Goal: Task Accomplishment & Management: Manage account settings

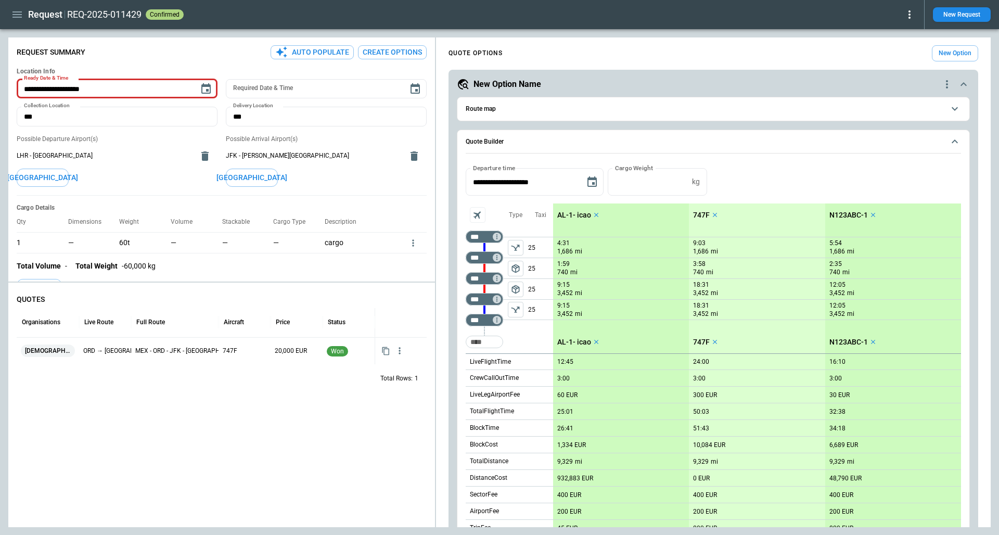
scroll to position [96, 0]
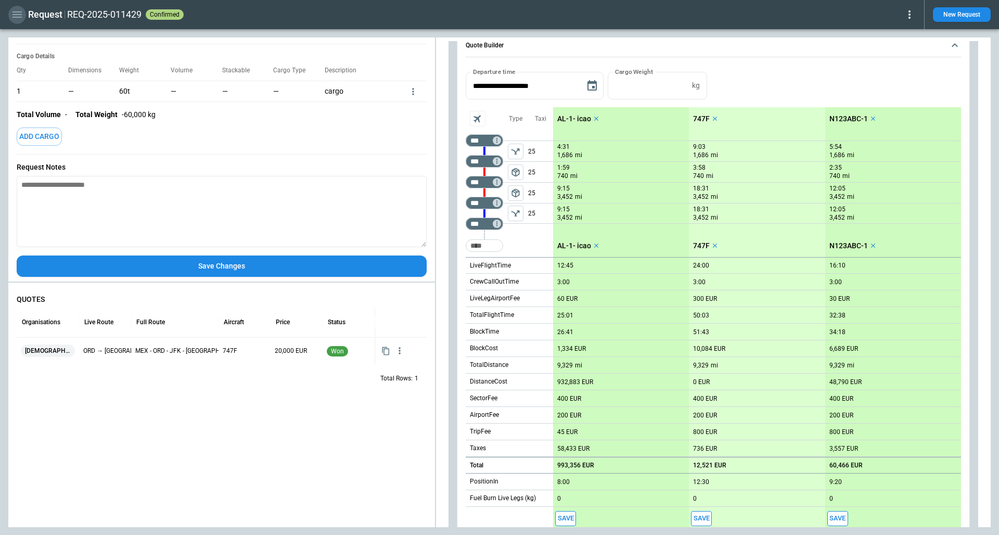
click at [19, 17] on icon "button" at bounding box center [16, 14] width 9 height 6
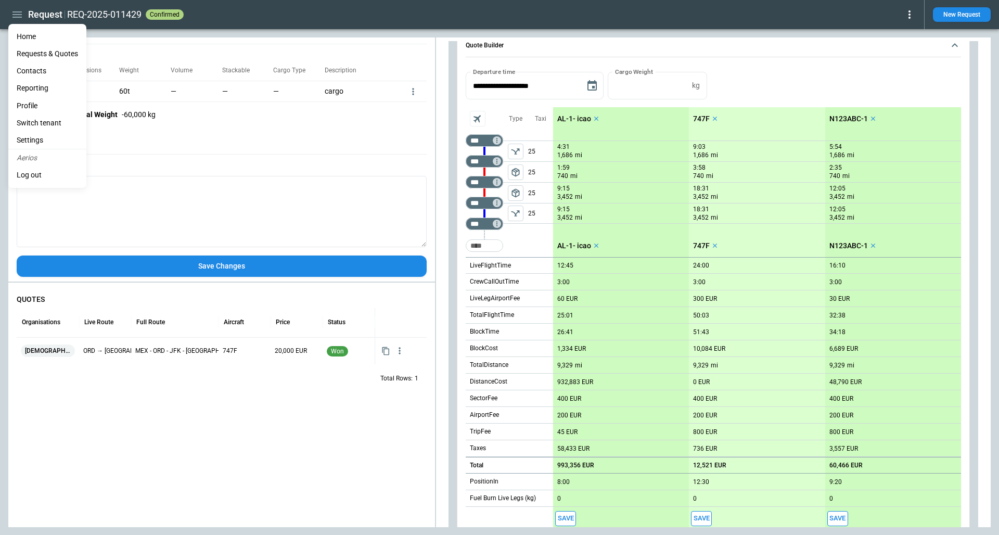
click at [36, 35] on li "Home" at bounding box center [47, 36] width 78 height 17
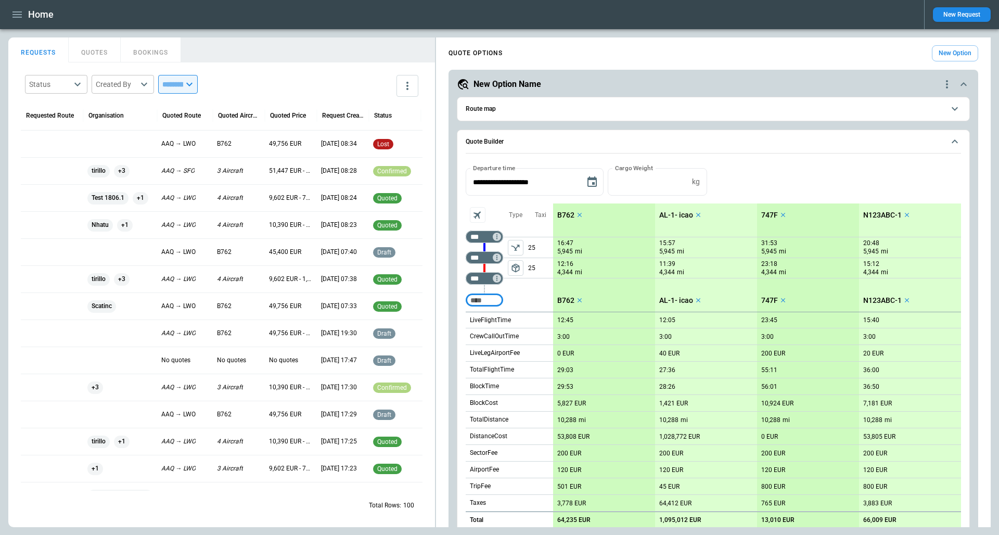
click at [299, 31] on main "FindBorderBarSize REQUESTS QUOTES BOOKINGS Status ​ Created By ​ ​ Requested Ro…" at bounding box center [499, 282] width 999 height 506
click at [52, 204] on div at bounding box center [52, 197] width 62 height 27
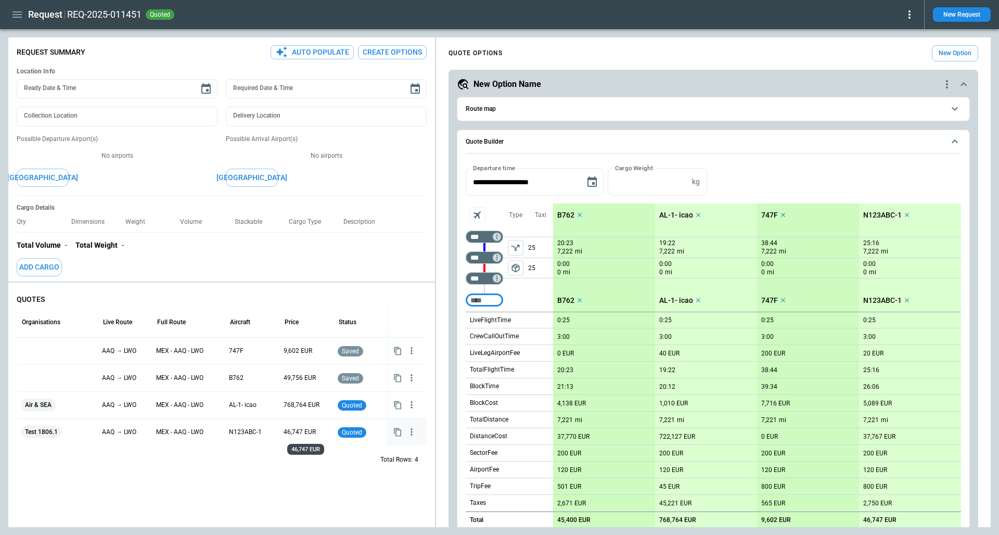
type textarea "*"
click at [462, 181] on div "**********" at bounding box center [713, 364] width 513 height 468
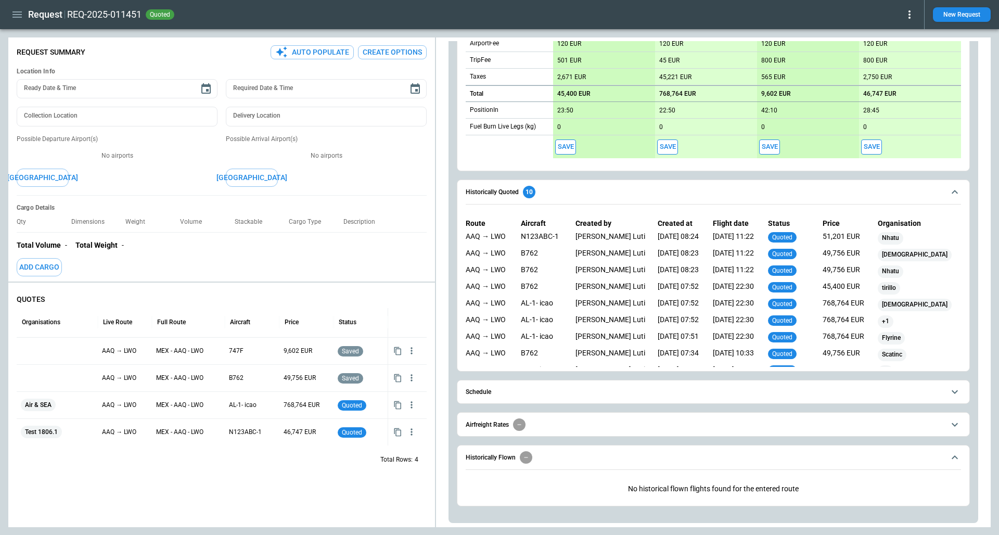
click at [627, 202] on button "Historically Quoted 10" at bounding box center [714, 192] width 496 height 24
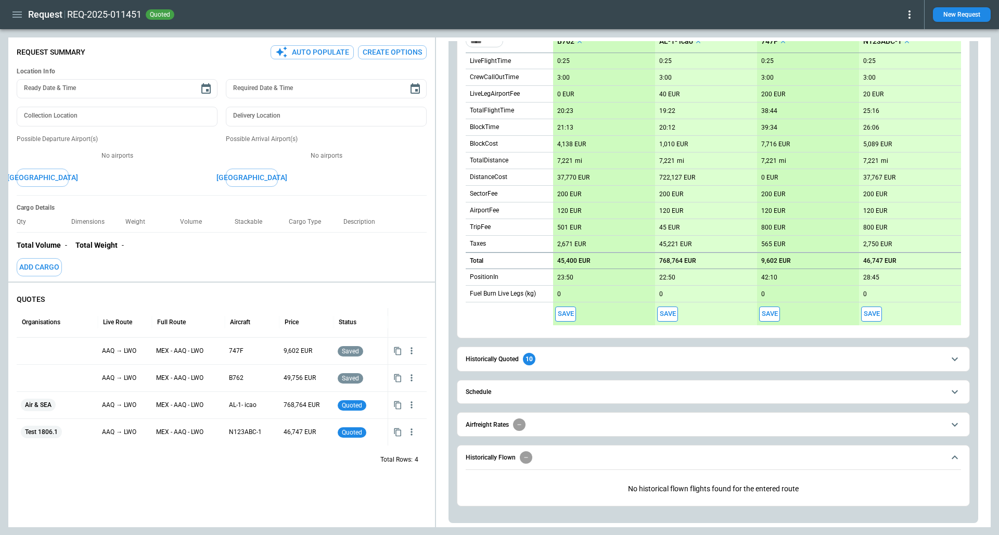
click at [590, 449] on button "Historically Flown" at bounding box center [714, 458] width 496 height 24
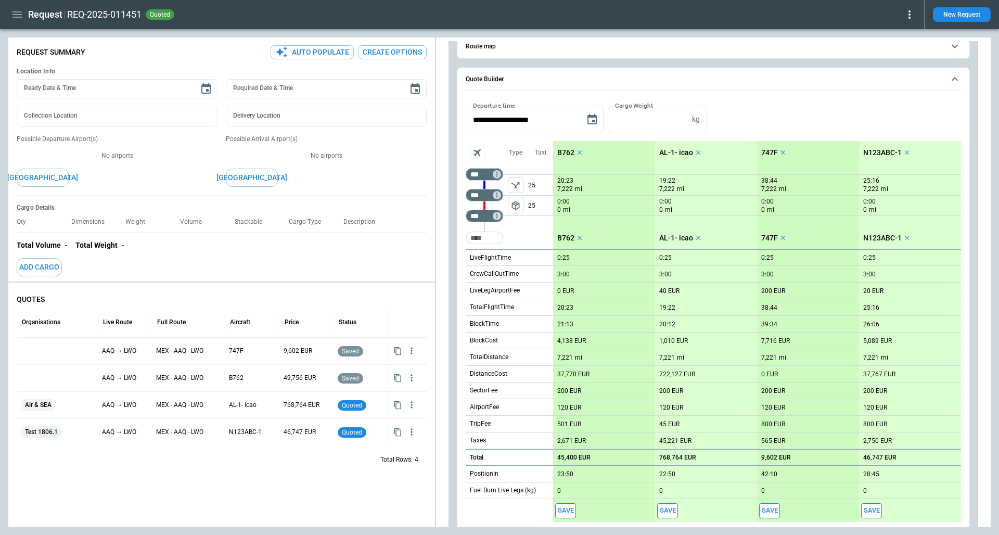
scroll to position [0, 0]
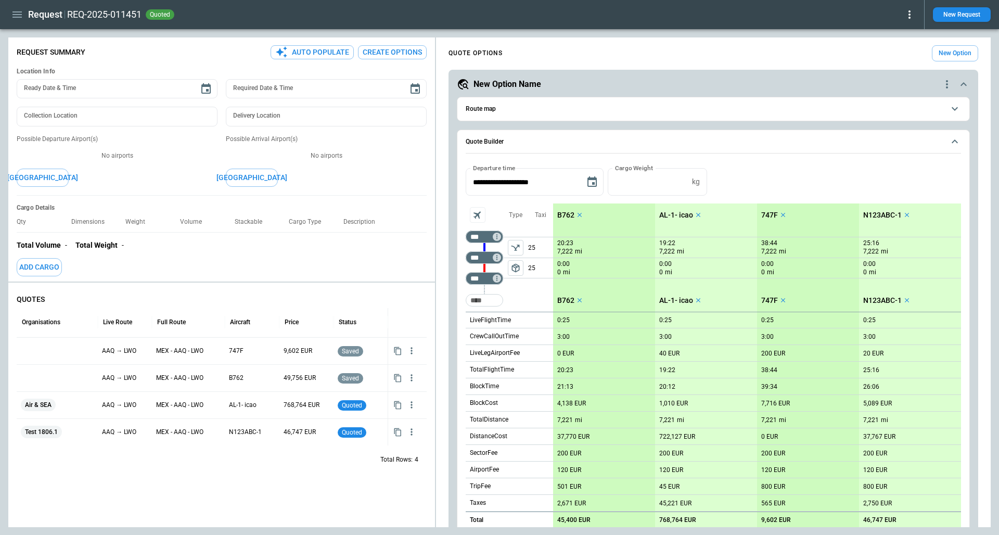
click at [948, 88] on icon "quote-option-actions" at bounding box center [947, 84] width 12 height 12
click at [744, 170] on div at bounding box center [499, 267] width 999 height 535
click at [947, 90] on icon "quote-option-actions" at bounding box center [947, 84] width 12 height 12
click at [918, 103] on button "Duplicate Quote Option" at bounding box center [908, 102] width 92 height 15
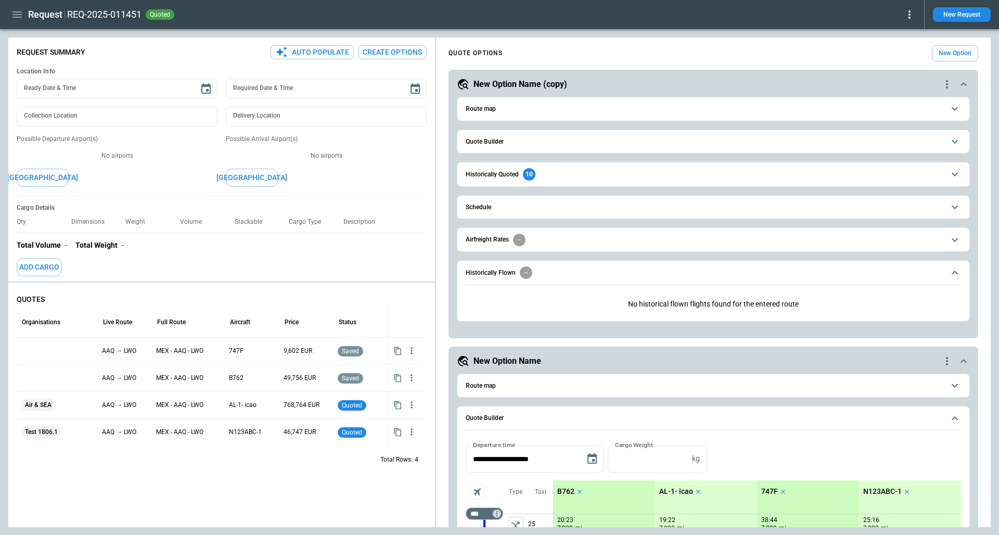
click at [591, 272] on span "Historically Flown" at bounding box center [705, 272] width 479 height 12
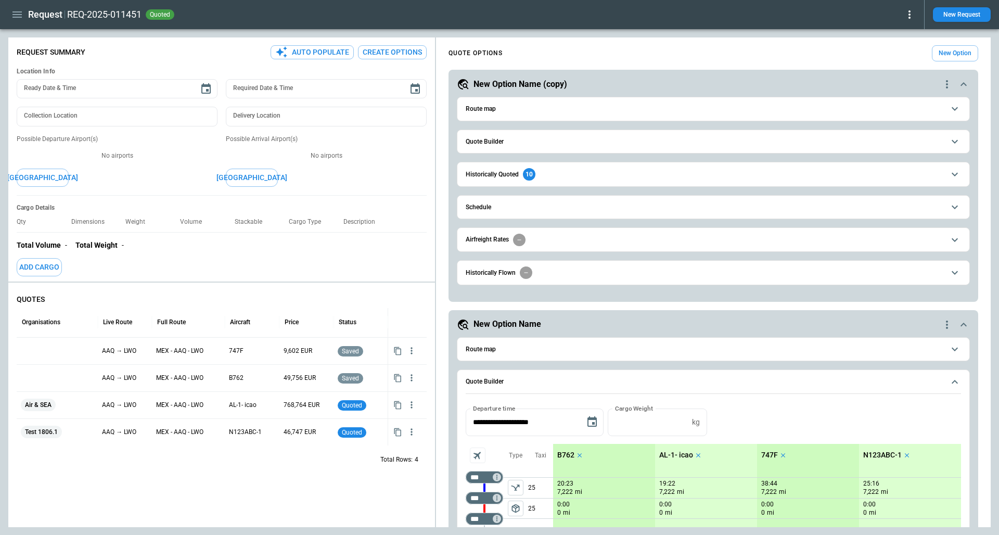
click at [557, 132] on button "Quote Builder" at bounding box center [714, 141] width 496 height 23
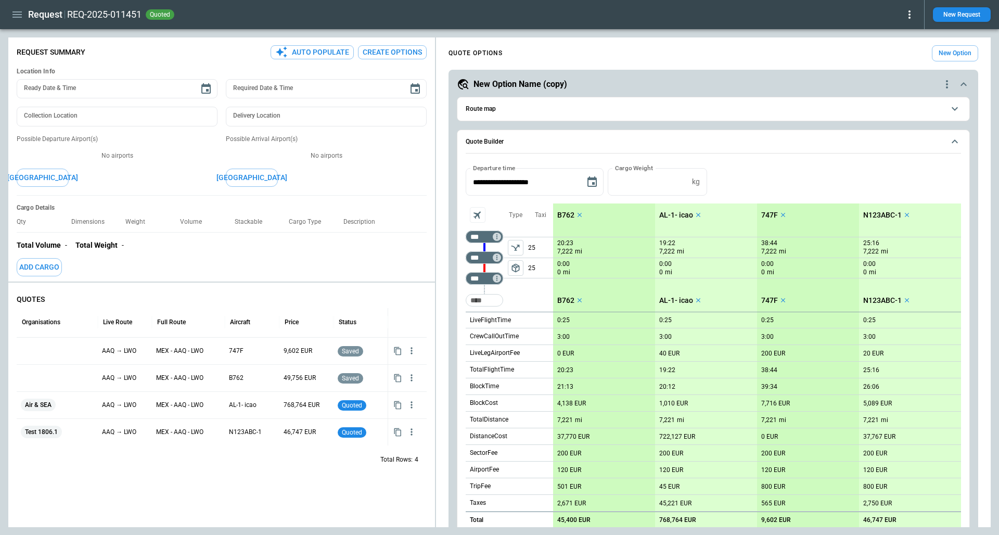
click at [942, 86] on icon "quote-option-actions" at bounding box center [947, 84] width 12 height 12
click at [918, 149] on li "Delete Quote Option" at bounding box center [908, 147] width 92 height 15
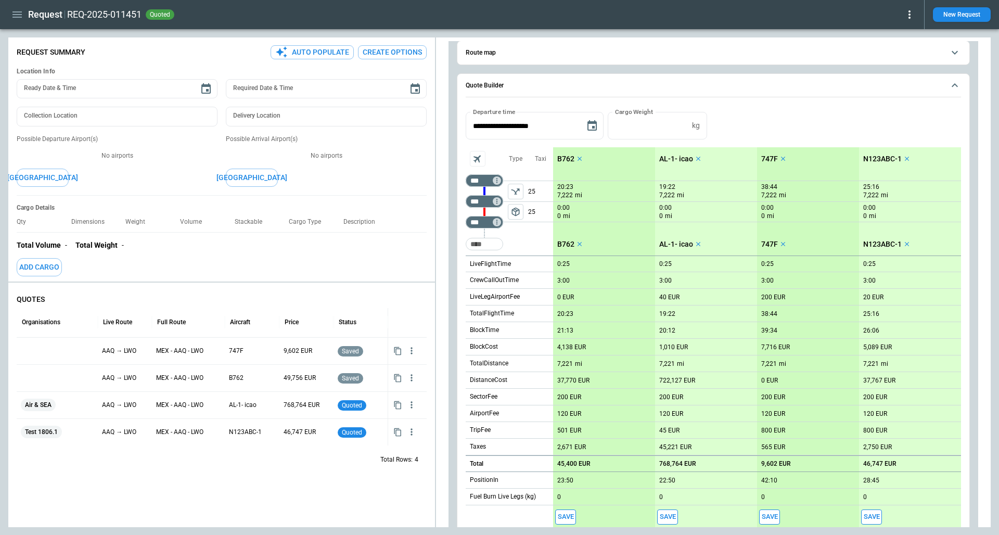
scroll to position [101, 0]
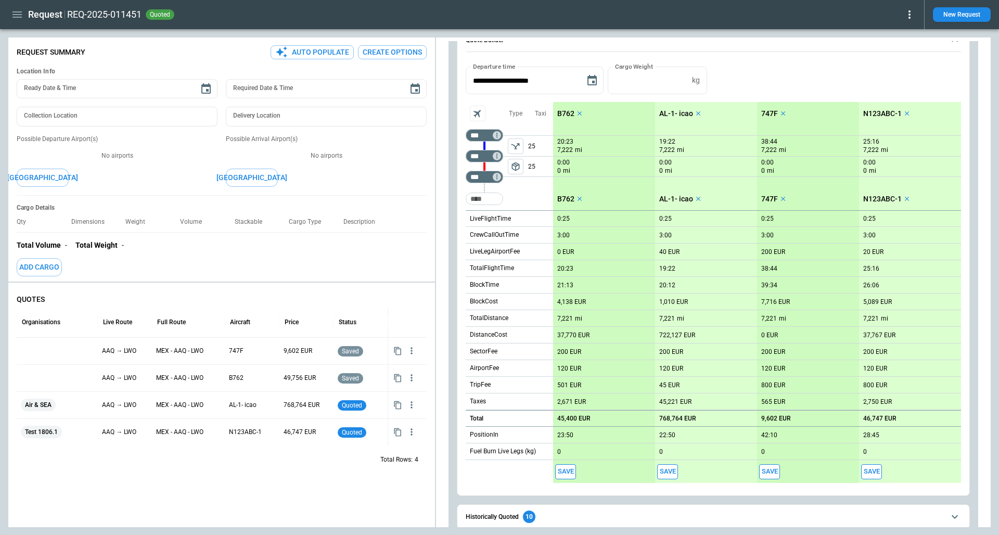
click at [580, 417] on p "45,400 EUR" at bounding box center [573, 419] width 33 height 8
click at [572, 303] on p "4,138 EUR" at bounding box center [571, 302] width 29 height 8
type input "*****"
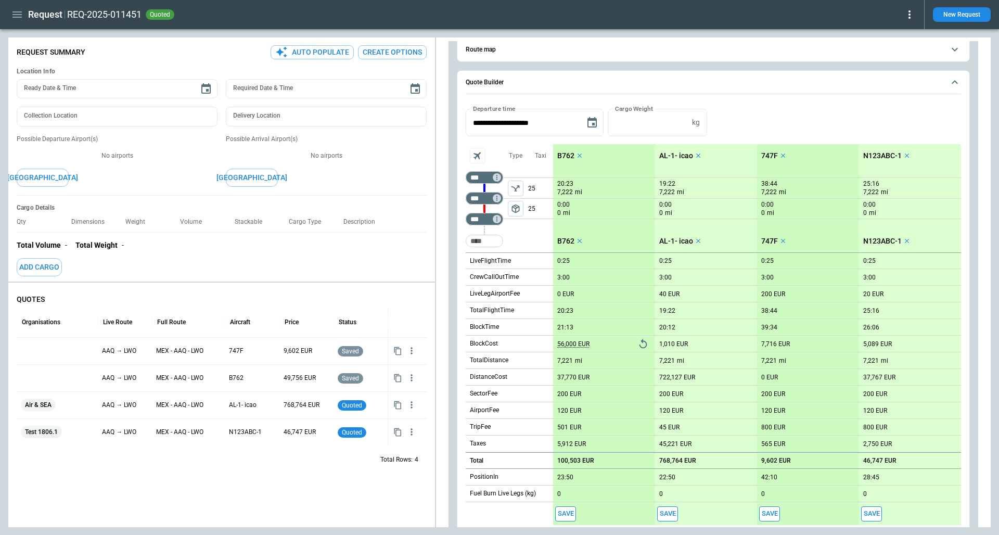
scroll to position [0, 0]
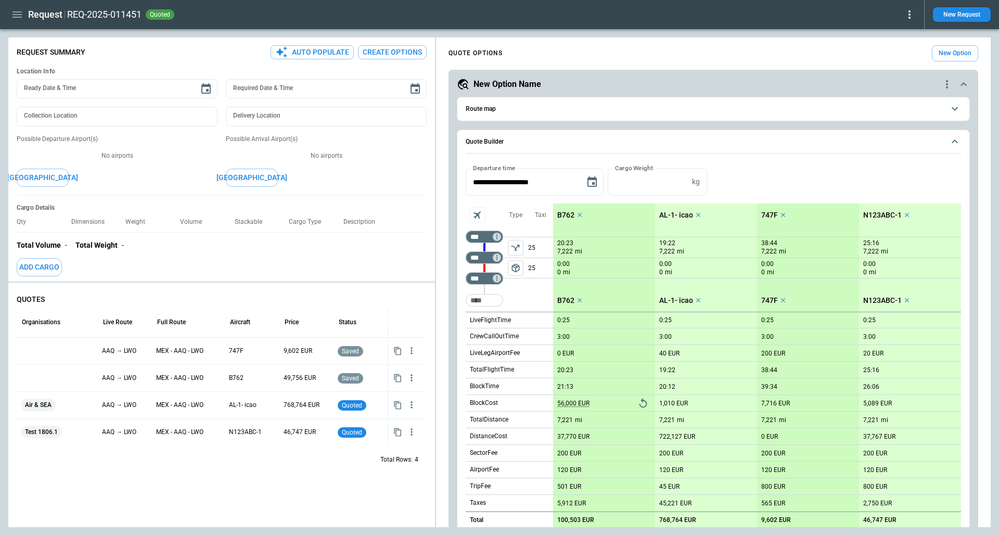
click at [947, 87] on icon "quote-option-actions" at bounding box center [947, 84] width 2 height 8
click at [918, 104] on button "Duplicate Quote Option" at bounding box center [908, 102] width 92 height 15
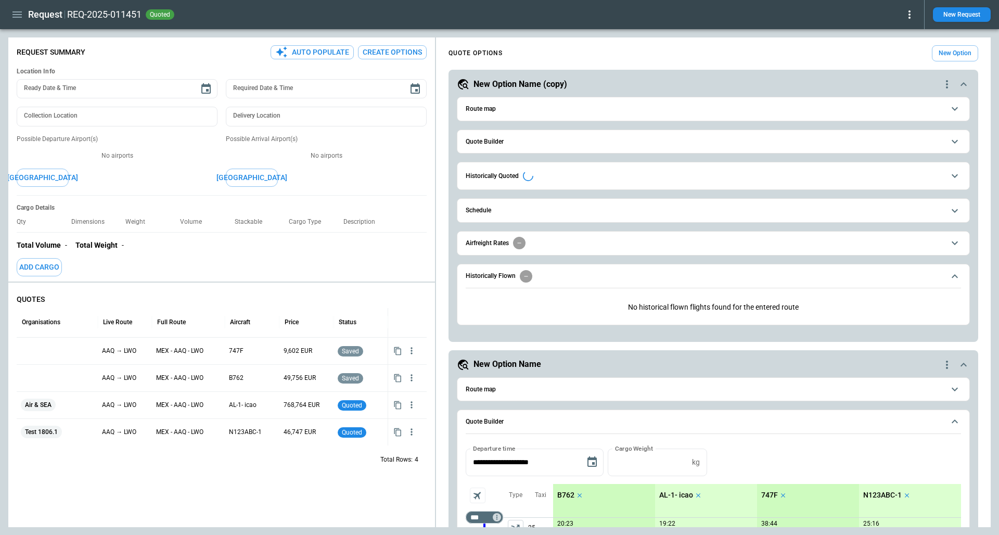
click at [543, 274] on span "Historically Flown" at bounding box center [705, 276] width 479 height 12
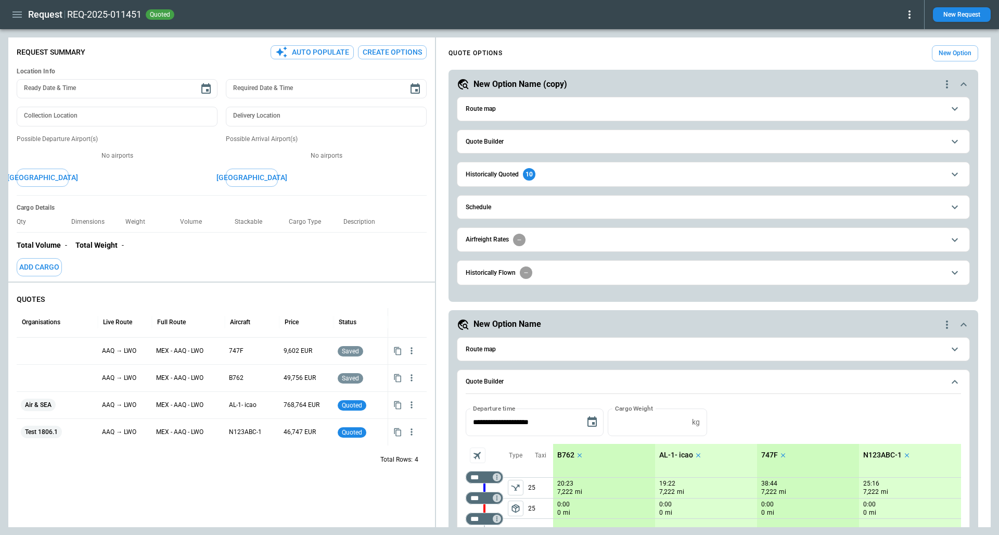
click at [539, 136] on button "Quote Builder" at bounding box center [714, 141] width 496 height 23
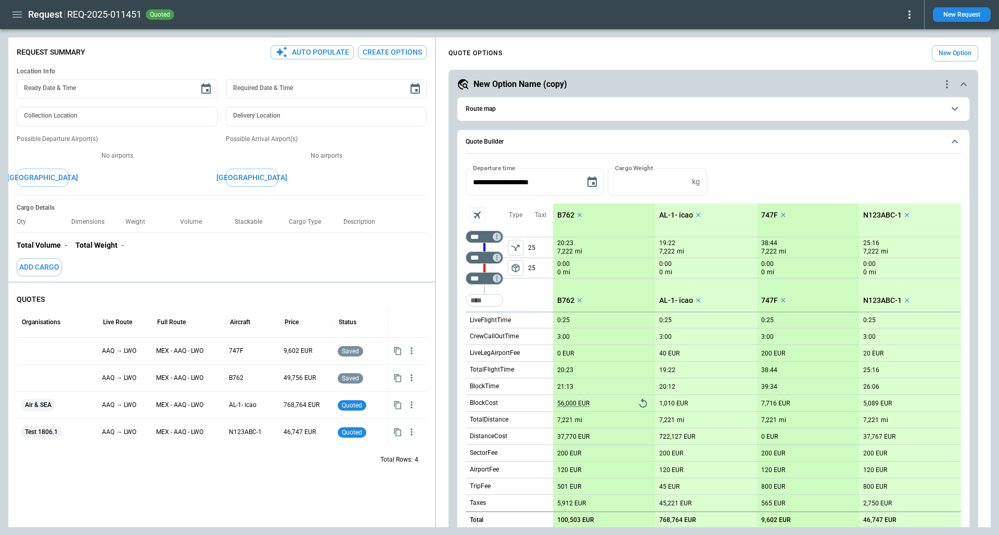
click at [533, 299] on div "Taxi 25 25" at bounding box center [540, 258] width 25 height 108
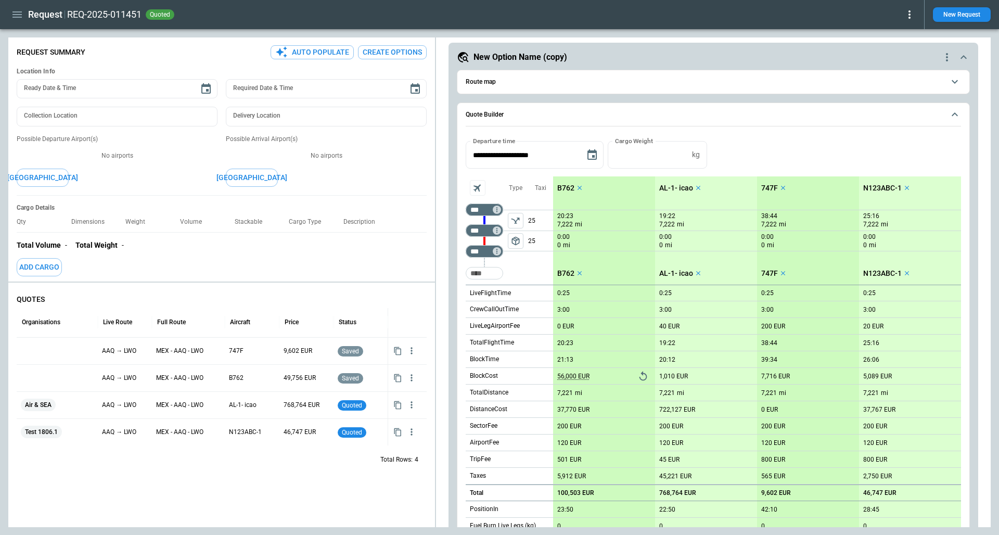
scroll to position [38, 0]
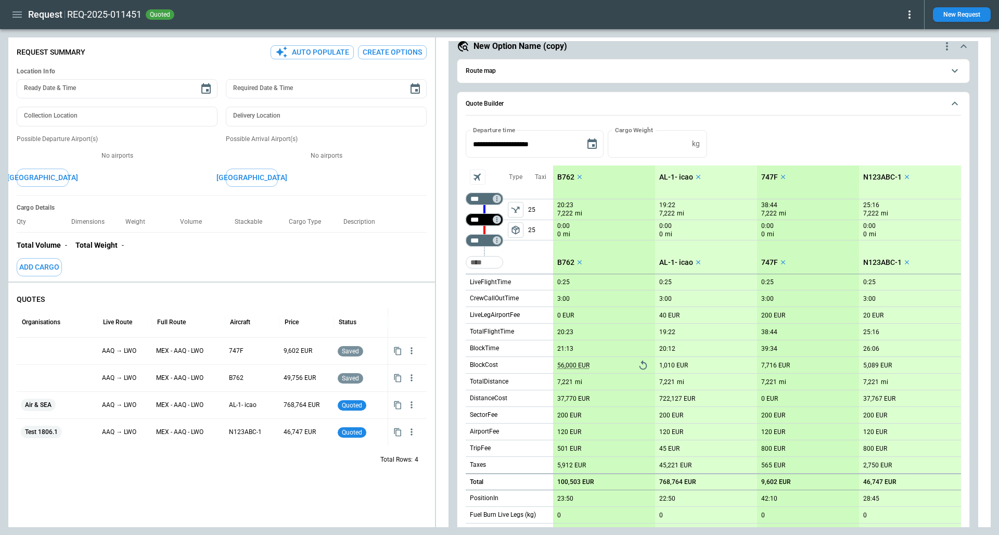
click at [477, 218] on input "***" at bounding box center [482, 219] width 29 height 10
type input "***"
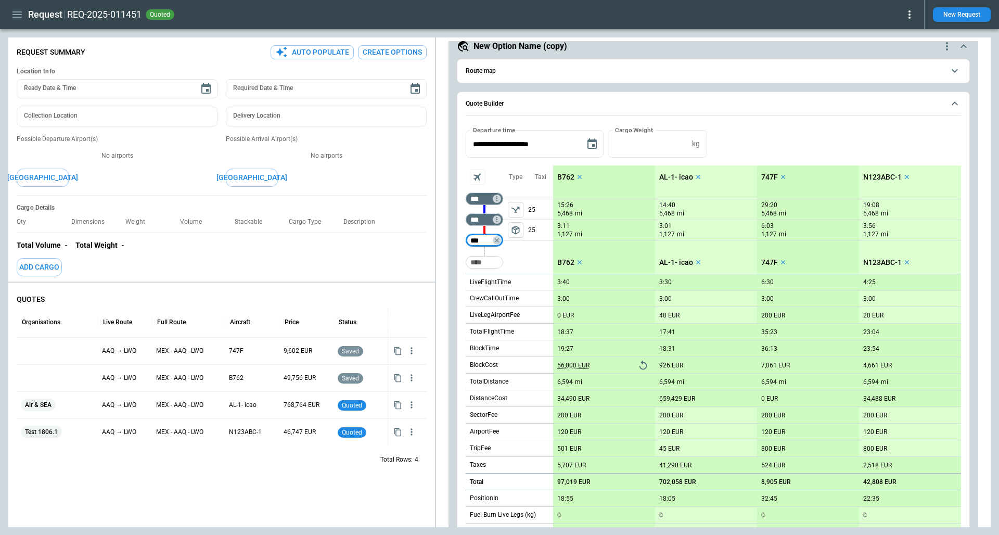
click at [537, 262] on div "Taxi 25 25" at bounding box center [540, 220] width 25 height 108
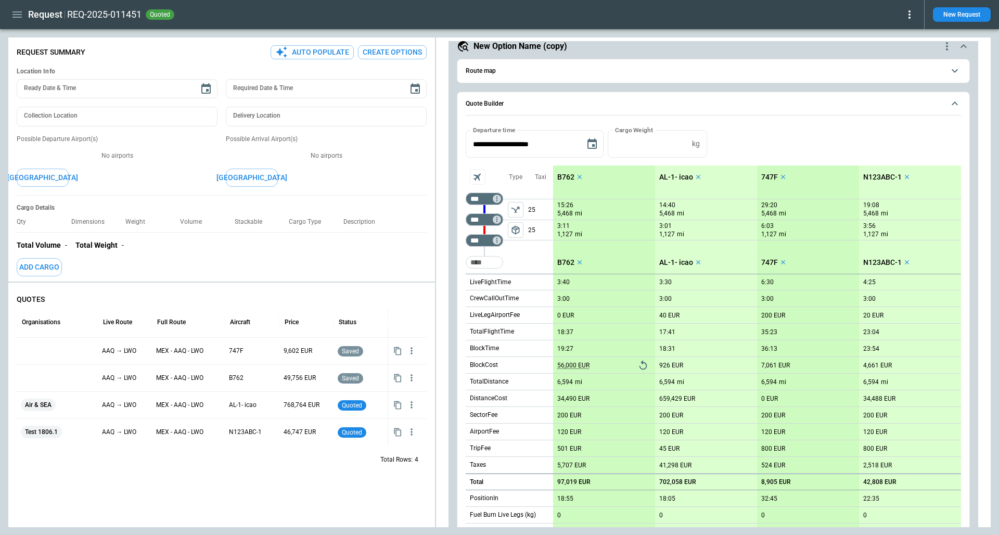
click at [534, 253] on div "Taxi 25 25" at bounding box center [540, 220] width 25 height 108
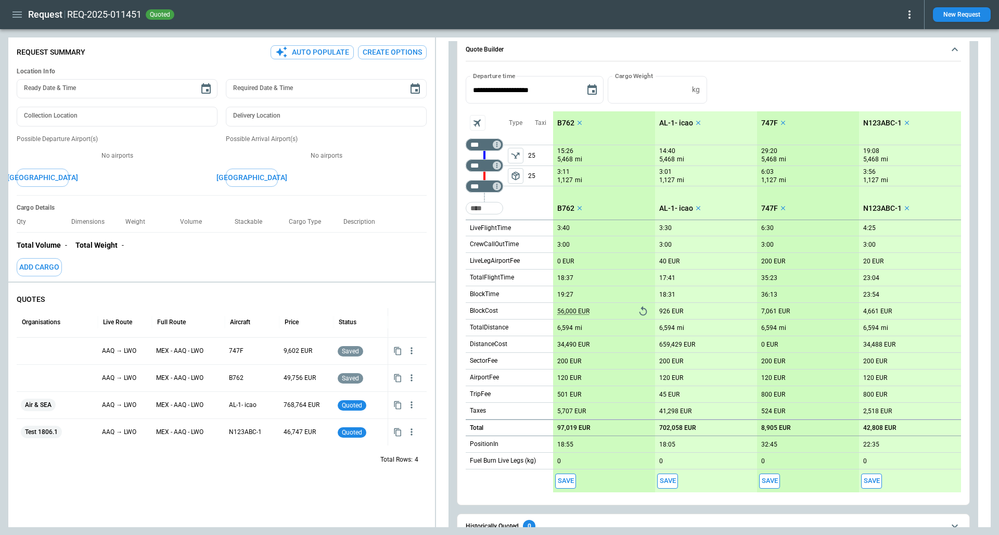
scroll to position [123, 0]
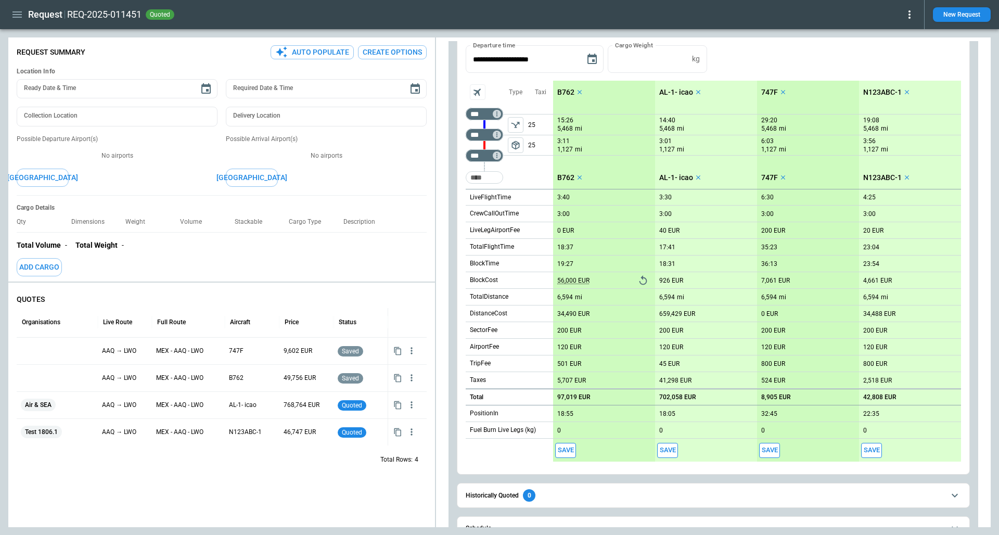
click at [567, 454] on button "Save" at bounding box center [565, 450] width 21 height 15
click at [414, 350] on icon "button" at bounding box center [412, 351] width 10 height 10
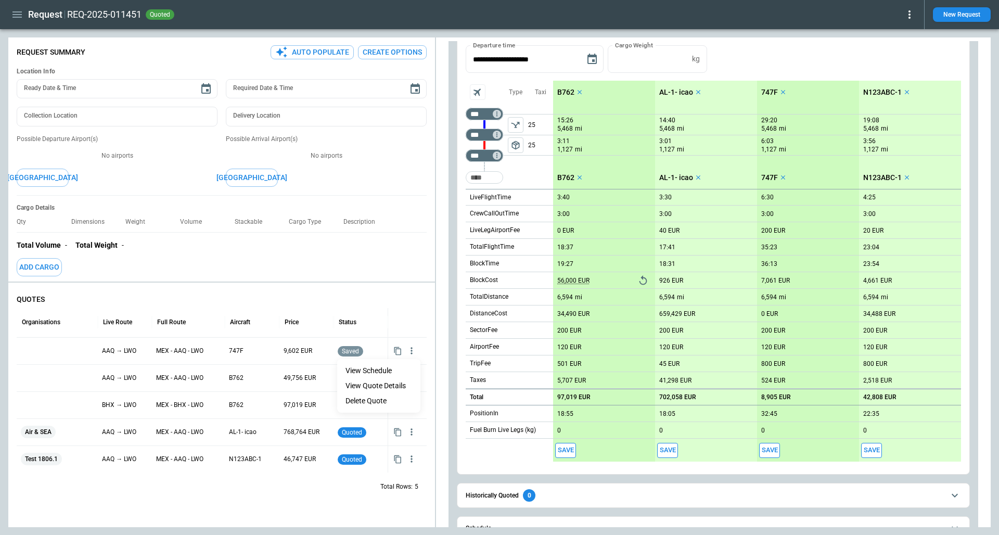
click at [380, 401] on li "Delete Quote" at bounding box center [378, 400] width 83 height 15
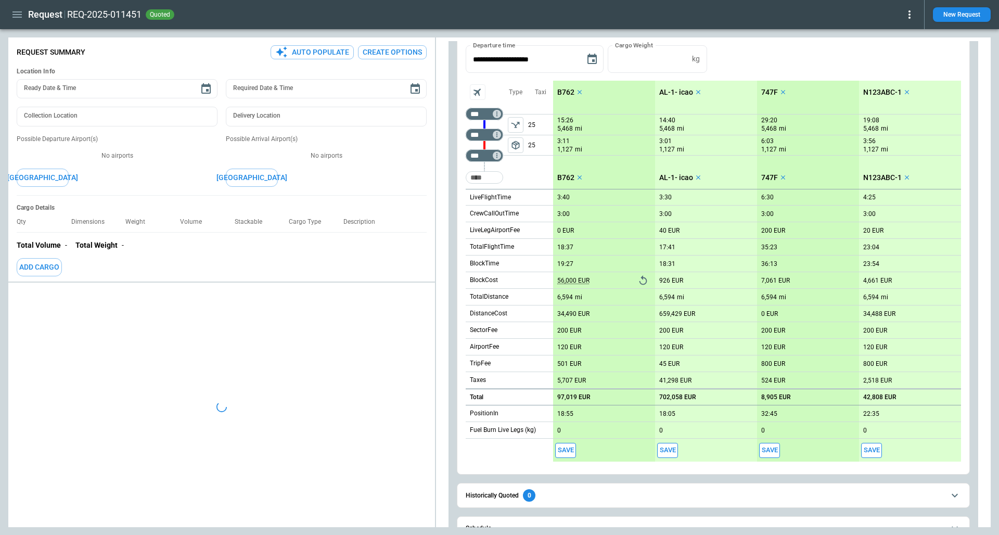
click at [410, 349] on div at bounding box center [221, 407] width 427 height 240
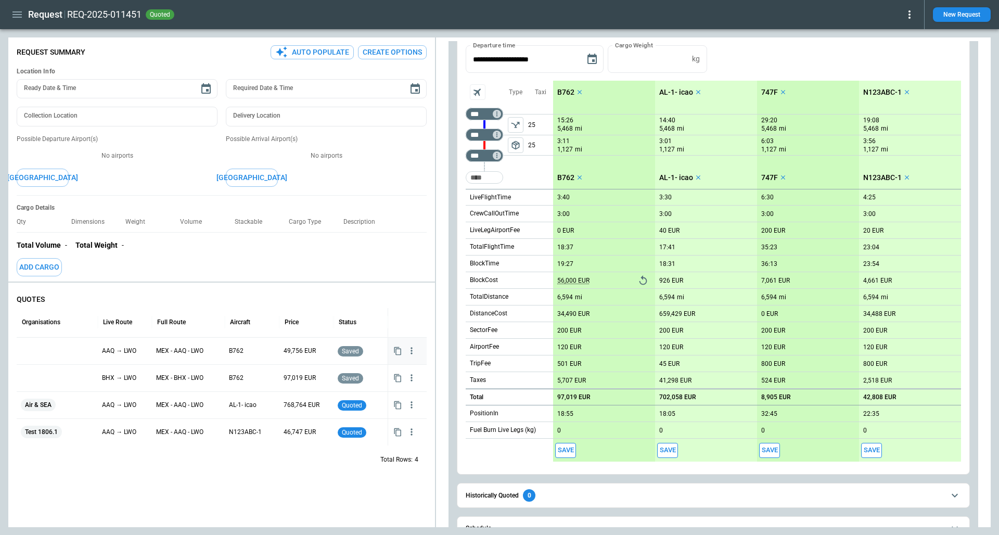
click at [412, 350] on icon "button" at bounding box center [412, 351] width 2 height 7
click at [380, 398] on li "Delete Quote" at bounding box center [378, 400] width 83 height 15
click at [414, 402] on icon "button" at bounding box center [412, 405] width 10 height 10
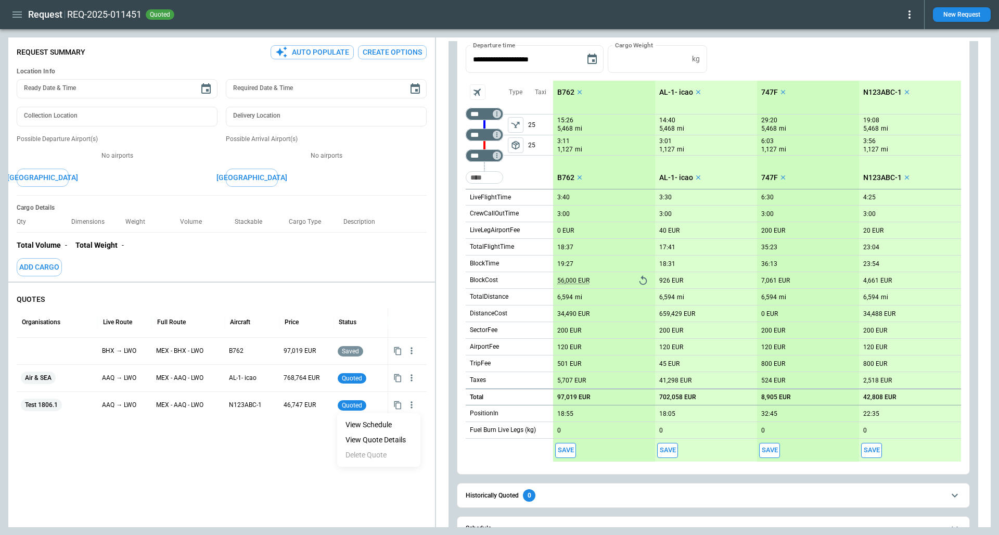
click at [277, 453] on div at bounding box center [499, 267] width 999 height 535
click at [777, 452] on button "Save" at bounding box center [769, 450] width 21 height 15
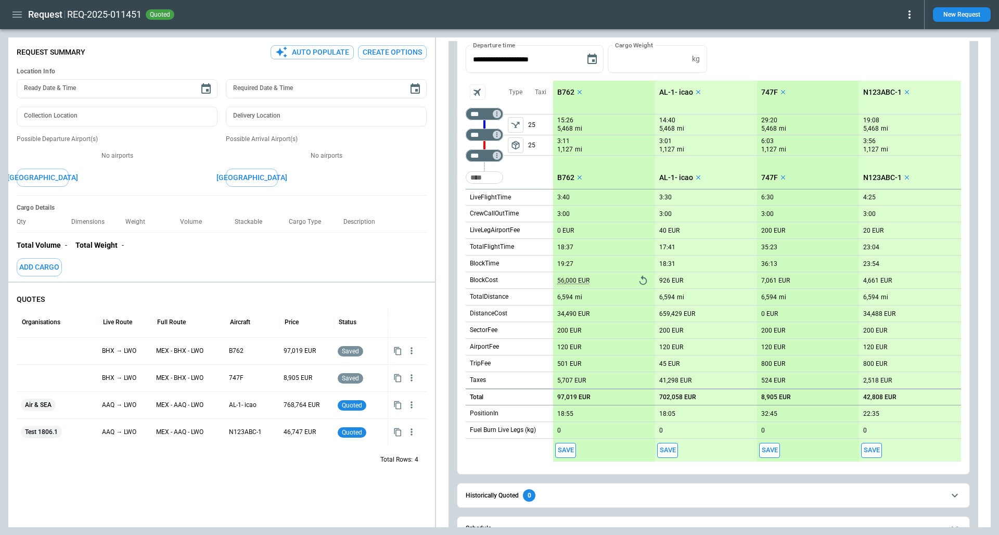
click at [455, 283] on div "**********" at bounding box center [714, 303] width 530 height 713
click at [574, 277] on p "56,000 EUR" at bounding box center [573, 281] width 32 height 8
click at [572, 299] on p "6,594" at bounding box center [565, 298] width 16 height 8
click at [571, 312] on p "34,490 EUR" at bounding box center [573, 314] width 32 height 8
click at [570, 332] on p "200 EUR" at bounding box center [569, 331] width 24 height 8
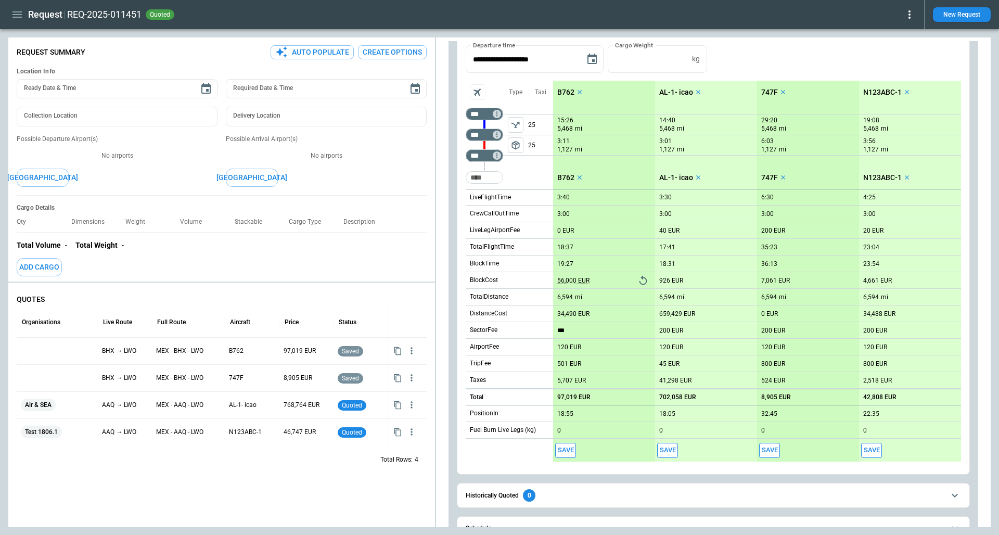
click at [566, 297] on p "6,594" at bounding box center [565, 298] width 16 height 8
click at [564, 231] on p "0 EUR" at bounding box center [565, 231] width 17 height 8
click at [457, 231] on div "**********" at bounding box center [713, 241] width 513 height 468
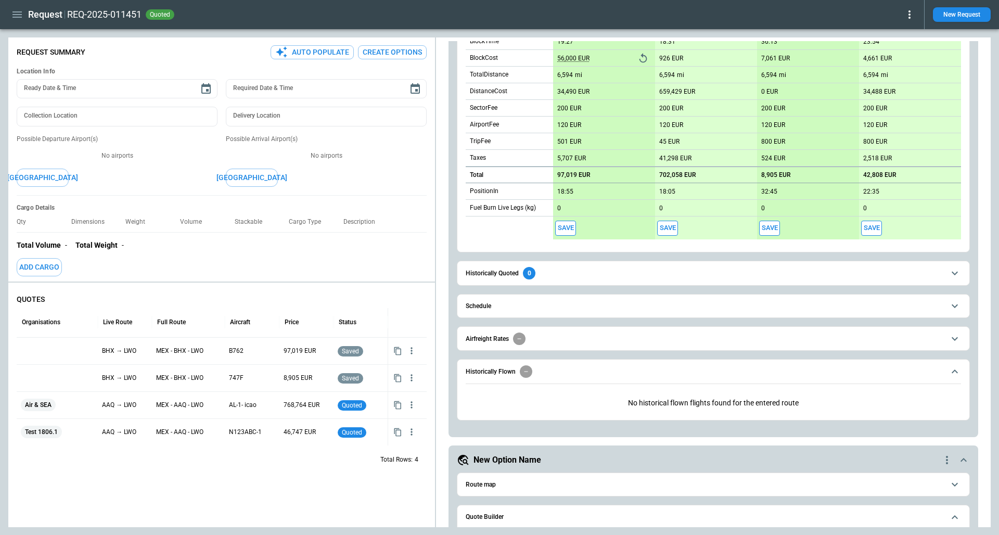
scroll to position [355, 0]
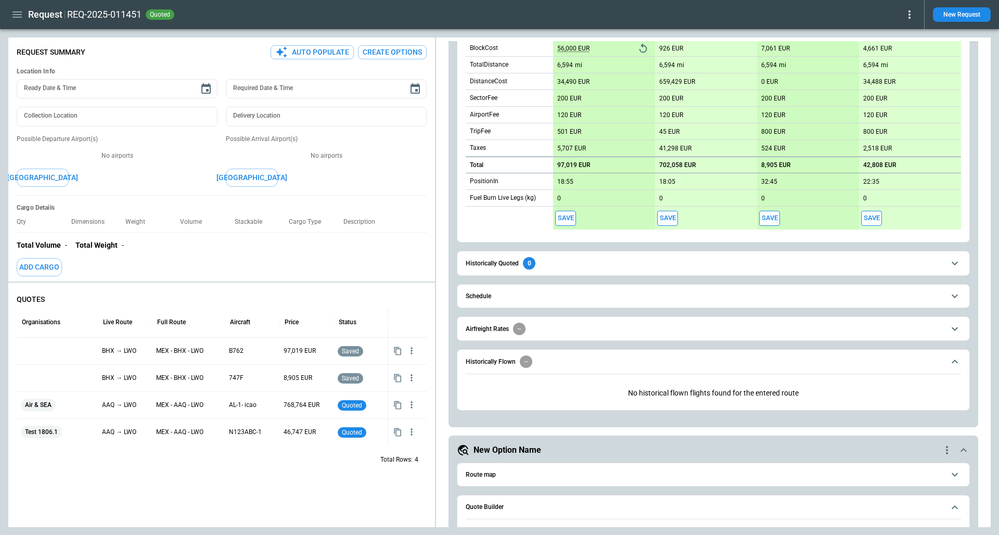
click at [487, 362] on h6 "Historically Flown" at bounding box center [491, 362] width 50 height 7
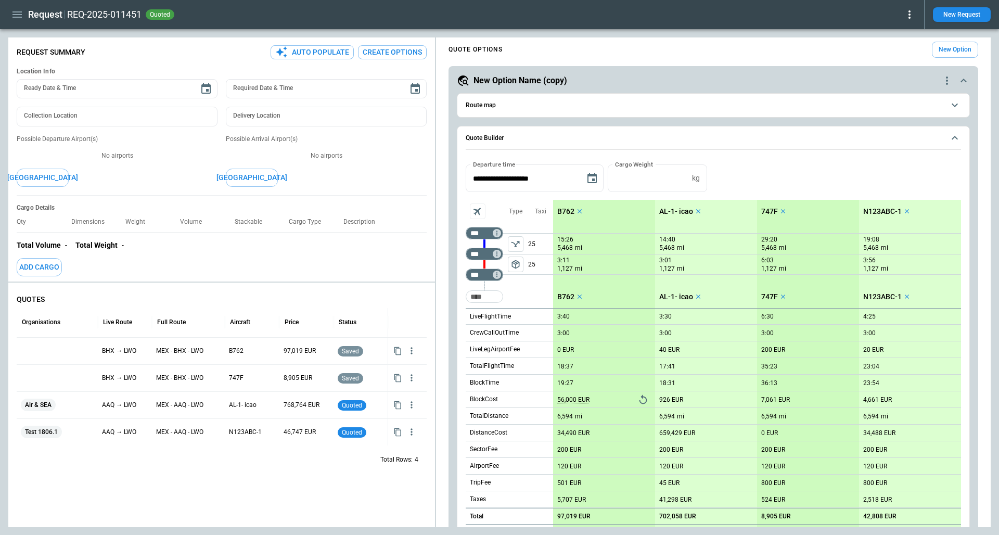
scroll to position [0, 0]
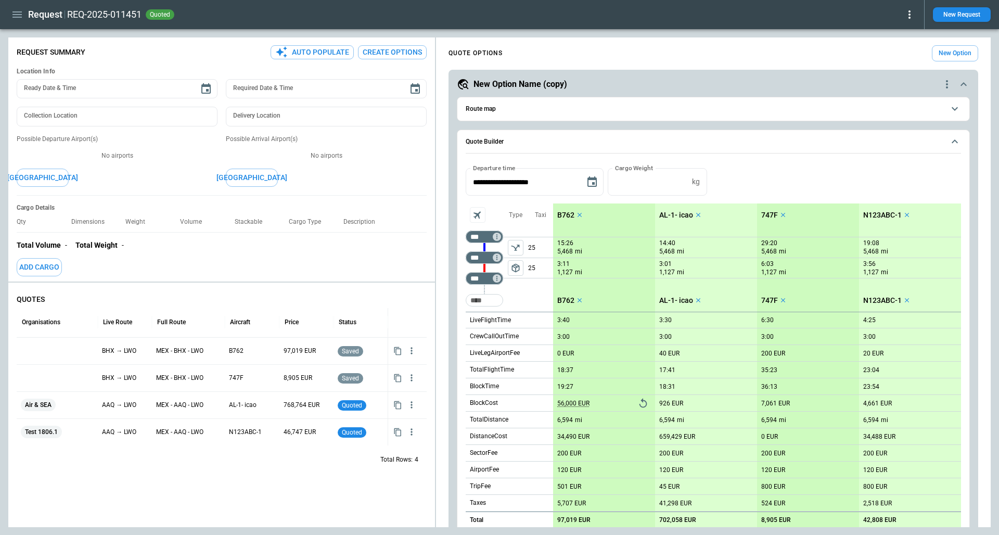
click at [562, 106] on span "Route map" at bounding box center [705, 109] width 479 height 7
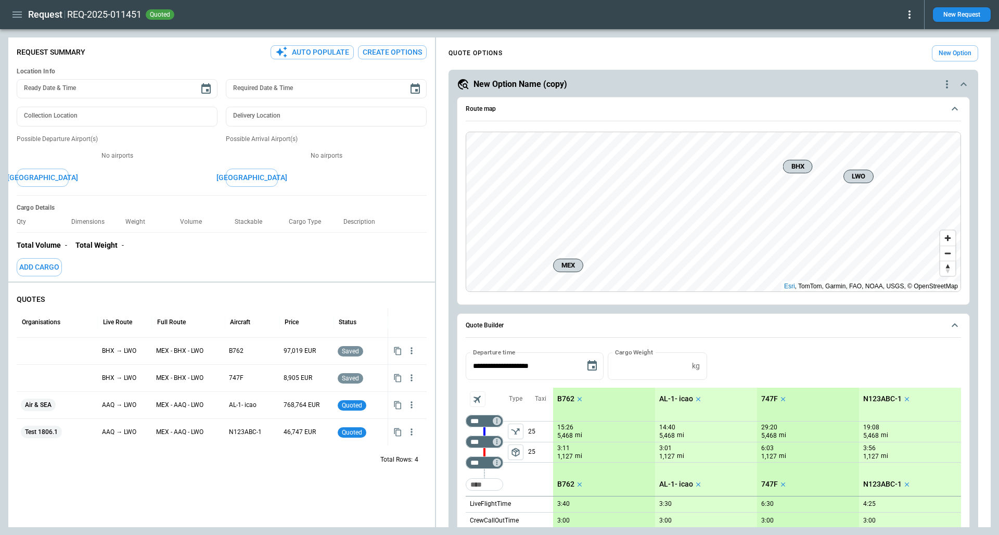
click at [562, 106] on span "Route map" at bounding box center [705, 109] width 479 height 7
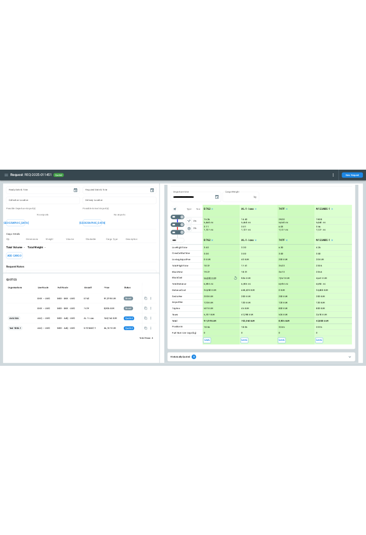
scroll to position [8, 0]
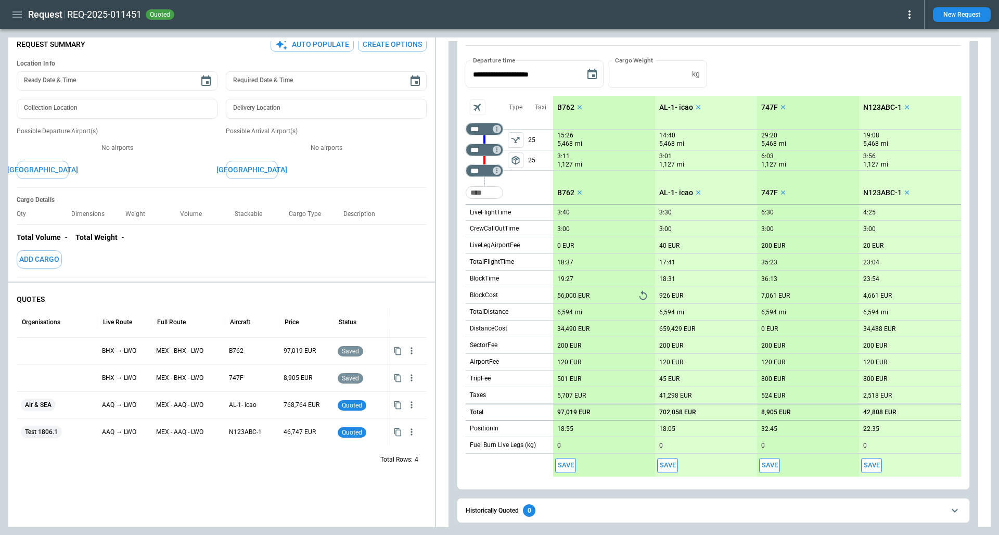
type textarea "*"
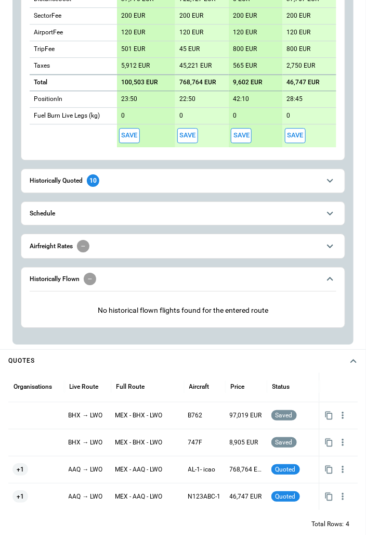
scroll to position [567, 0]
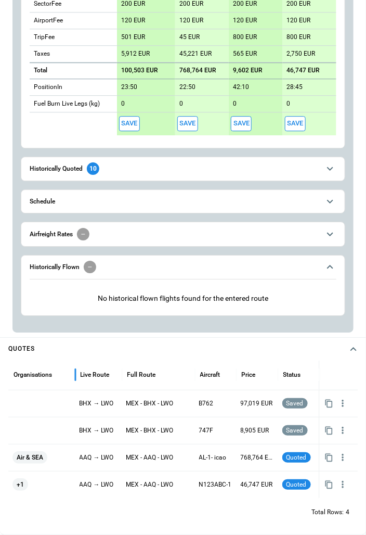
drag, startPoint x: 62, startPoint y: 371, endPoint x: 73, endPoint y: 371, distance: 10.9
click at [73, 371] on div at bounding box center [75, 374] width 5 height 29
click at [331, 456] on icon "button" at bounding box center [329, 457] width 9 height 9
drag, startPoint x: 194, startPoint y: 379, endPoint x: 158, endPoint y: 382, distance: 36.0
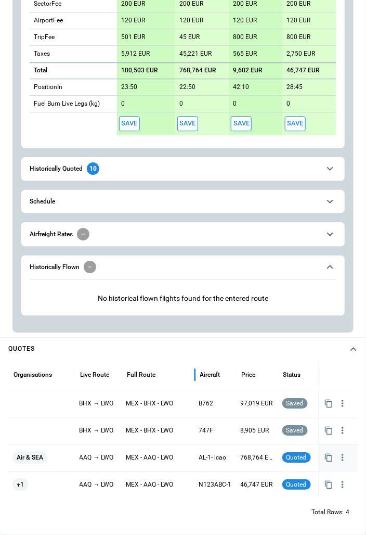
click at [158, 382] on div "Full Route" at bounding box center [158, 375] width 73 height 29
click at [156, 374] on div "Full Route" at bounding box center [159, 375] width 62 height 29
click at [181, 377] on div "Full Route" at bounding box center [159, 375] width 62 height 29
drag, startPoint x: 199, startPoint y: 377, endPoint x: 143, endPoint y: 384, distance: 56.6
click at [143, 384] on div "Organisations Live Route Full Route Aircraft Price Status" at bounding box center [193, 375] width 370 height 29
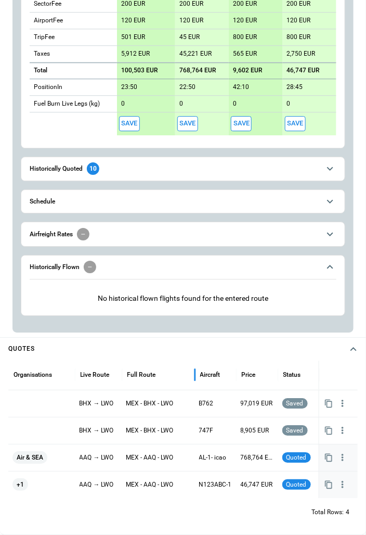
click at [327, 485] on icon "button" at bounding box center [329, 484] width 7 height 8
click at [349, 485] on button "button" at bounding box center [343, 484] width 15 height 15
click at [322, 488] on li "View Schedule" at bounding box center [310, 485] width 83 height 15
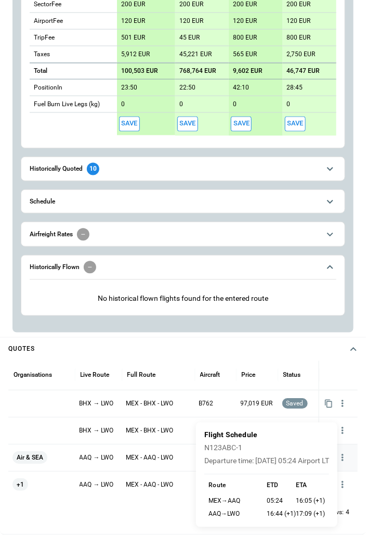
click at [178, 515] on div at bounding box center [183, 267] width 366 height 535
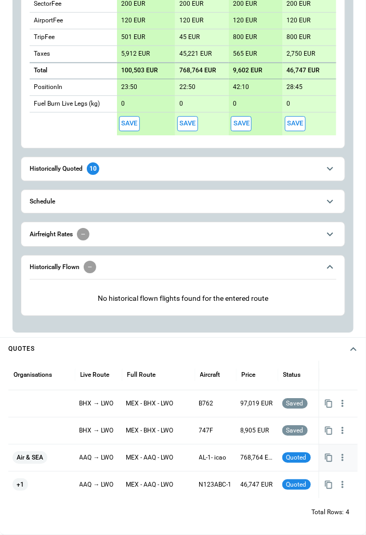
click at [115, 205] on button "Schedule" at bounding box center [183, 201] width 307 height 23
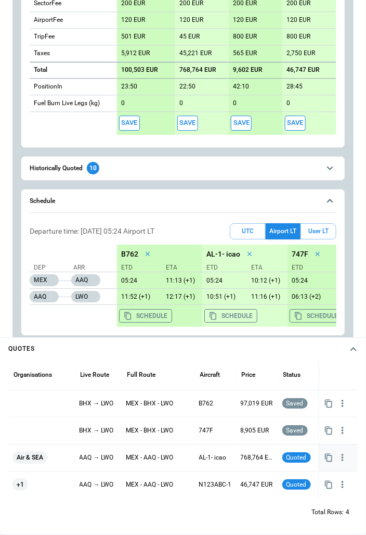
scroll to position [1111, 0]
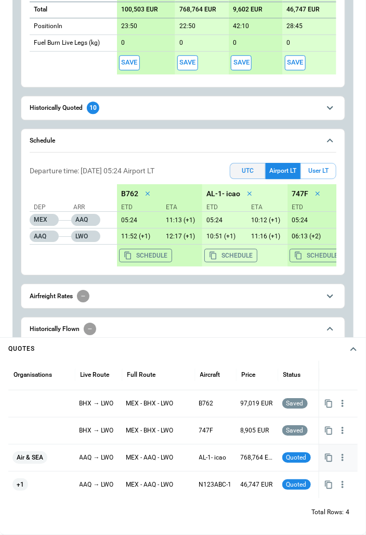
click at [245, 177] on button "UTC" at bounding box center [248, 171] width 36 height 16
click at [284, 172] on button "Airport LT" at bounding box center [283, 171] width 35 height 16
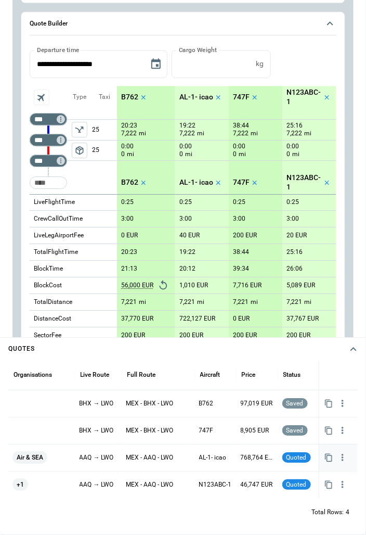
scroll to position [683, 0]
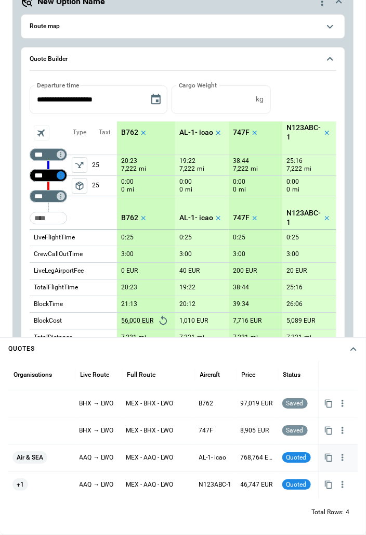
click at [62, 179] on icon "Too short" at bounding box center [60, 175] width 7 height 7
click at [83, 218] on p "Airport info" at bounding box center [77, 221] width 32 height 9
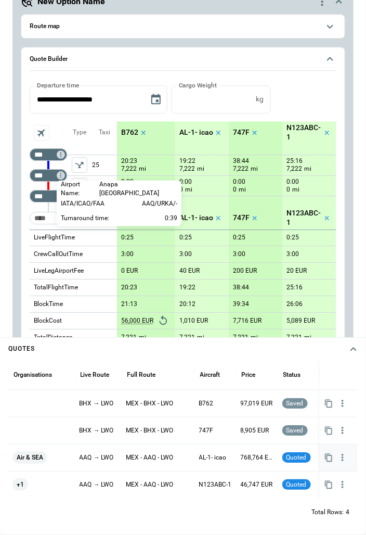
click at [25, 212] on div at bounding box center [183, 267] width 366 height 535
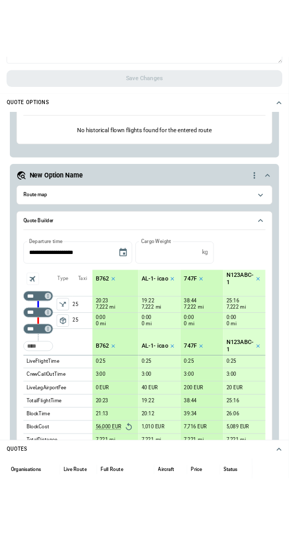
scroll to position [399, 0]
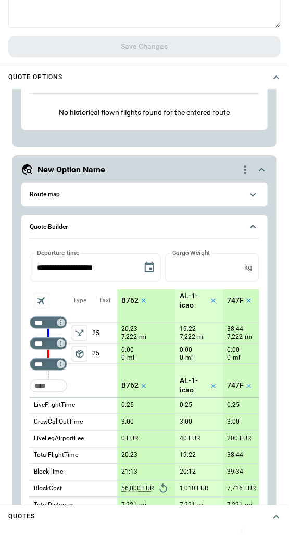
type textarea "*"
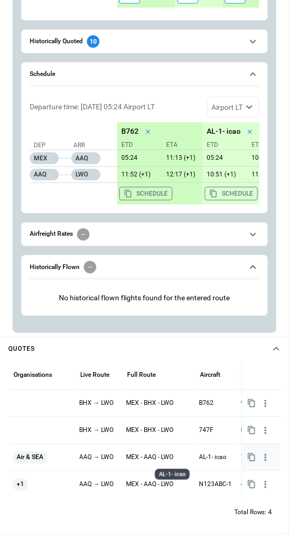
scroll to position [0, 88]
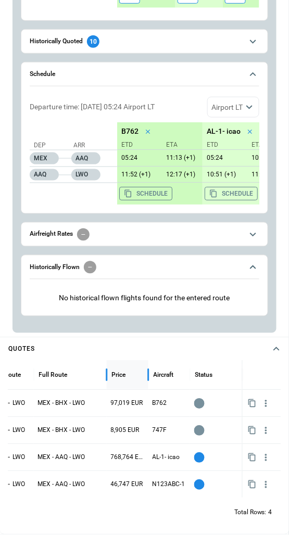
drag, startPoint x: 163, startPoint y: 376, endPoint x: 111, endPoint y: 383, distance: 52.0
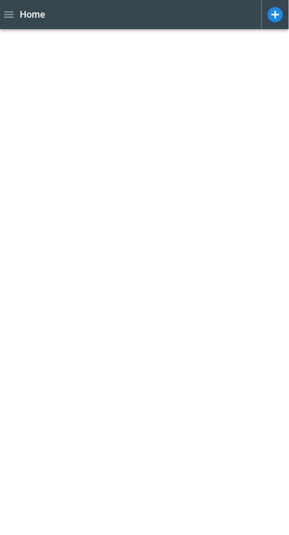
click at [237, 14] on div "Home" at bounding box center [131, 15] width 255 height 18
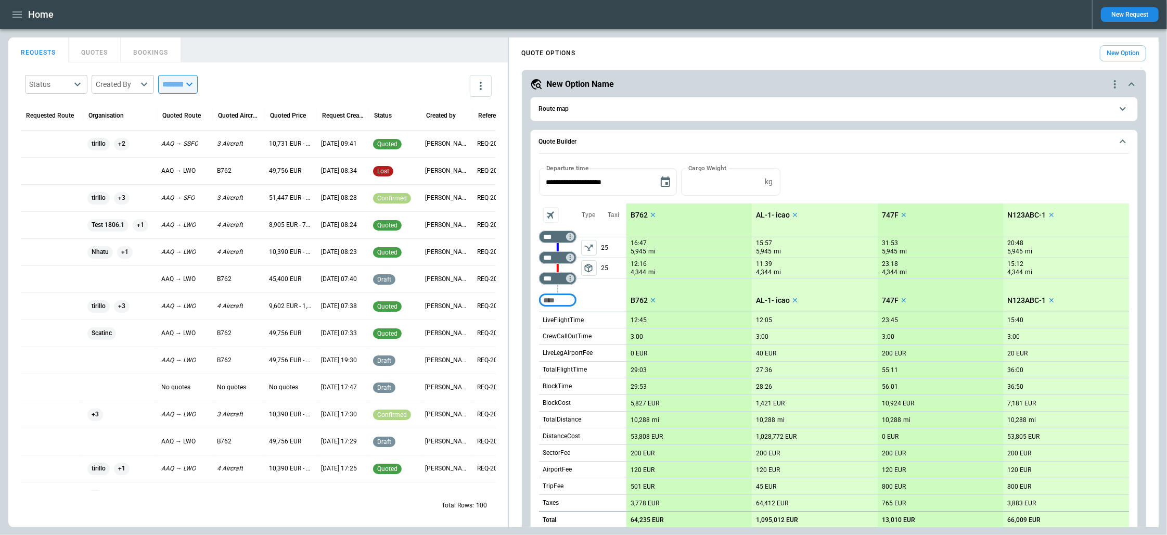
click at [49, 253] on div at bounding box center [52, 251] width 62 height 27
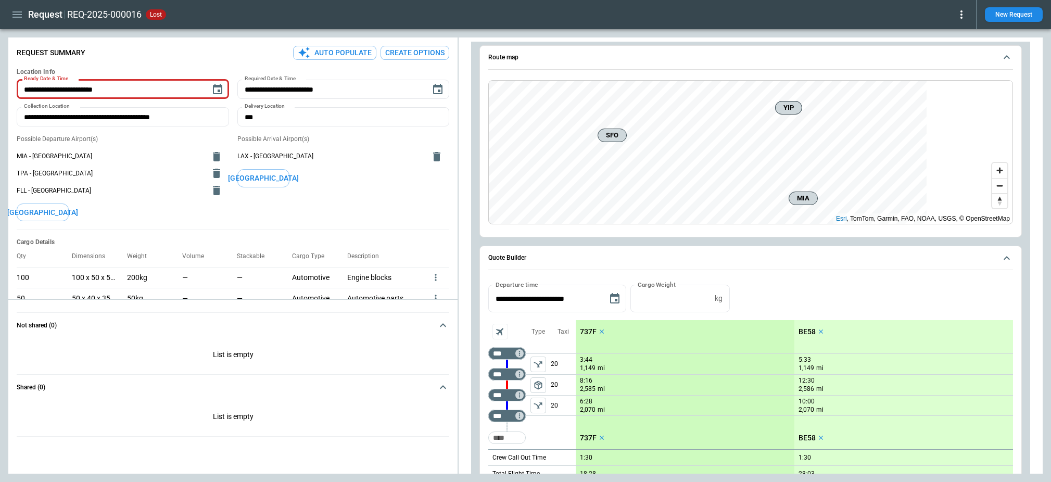
click at [19, 10] on icon "button" at bounding box center [17, 14] width 12 height 12
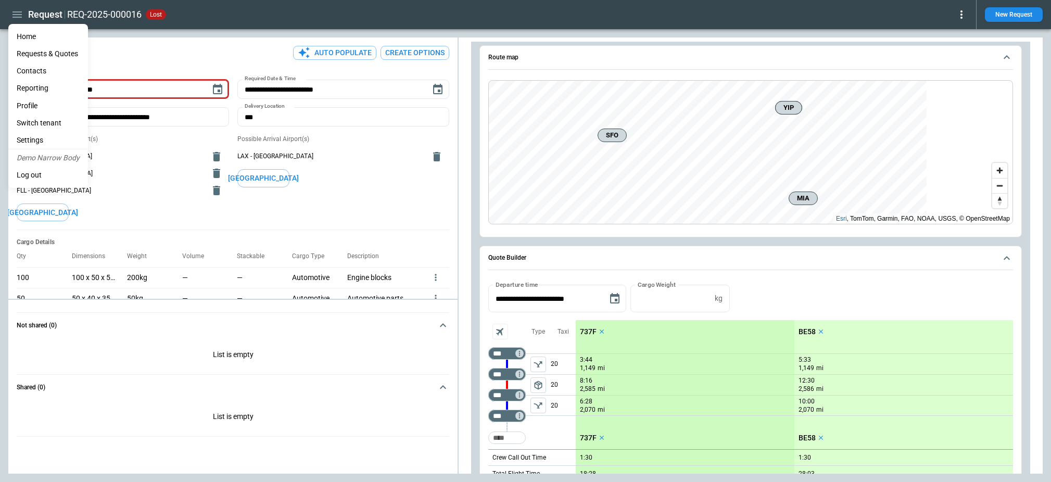
click at [52, 35] on li "Home" at bounding box center [48, 36] width 80 height 17
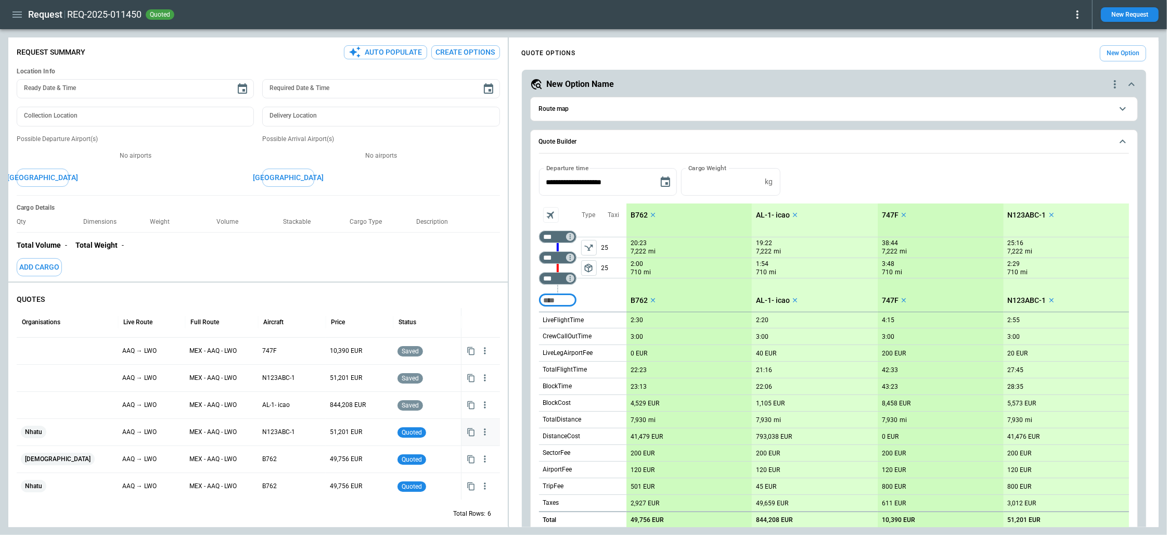
type textarea "*"
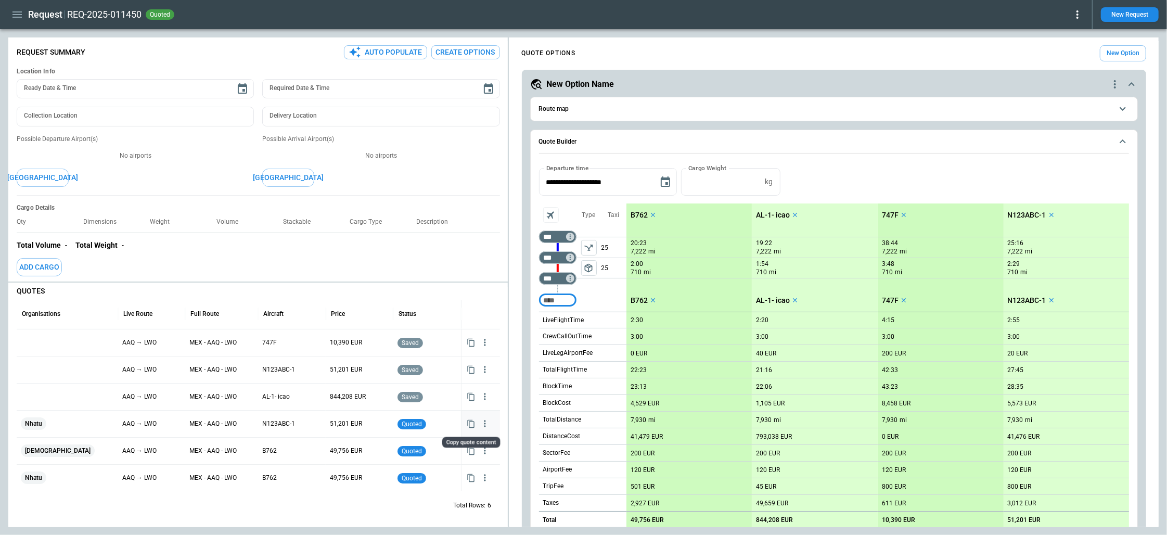
click at [474, 424] on icon "Copy quote content" at bounding box center [470, 424] width 7 height 8
click at [18, 12] on icon "button" at bounding box center [17, 14] width 12 height 12
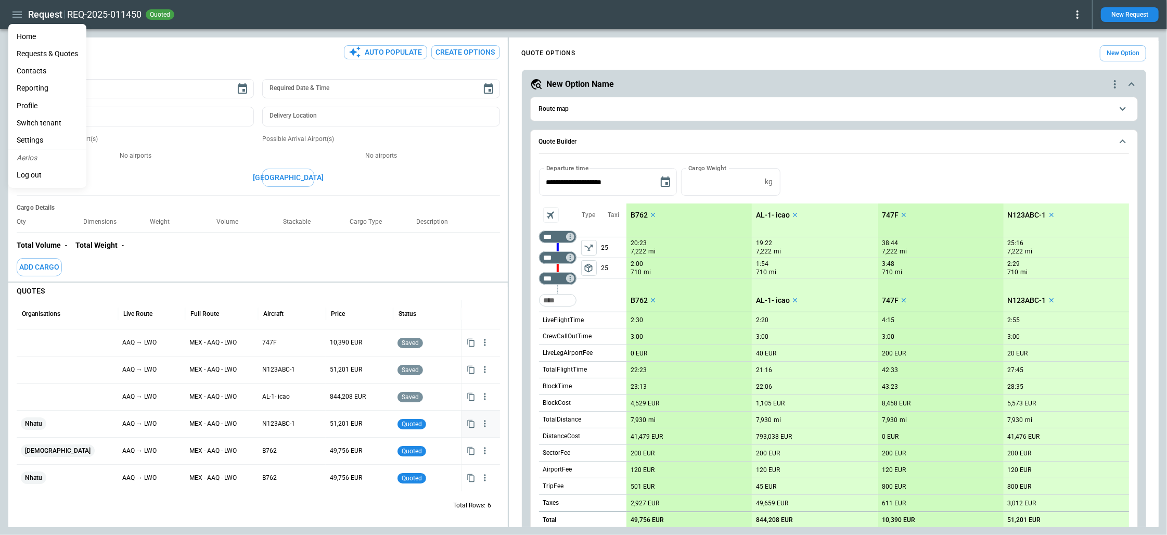
click at [45, 36] on li "Home" at bounding box center [47, 36] width 78 height 17
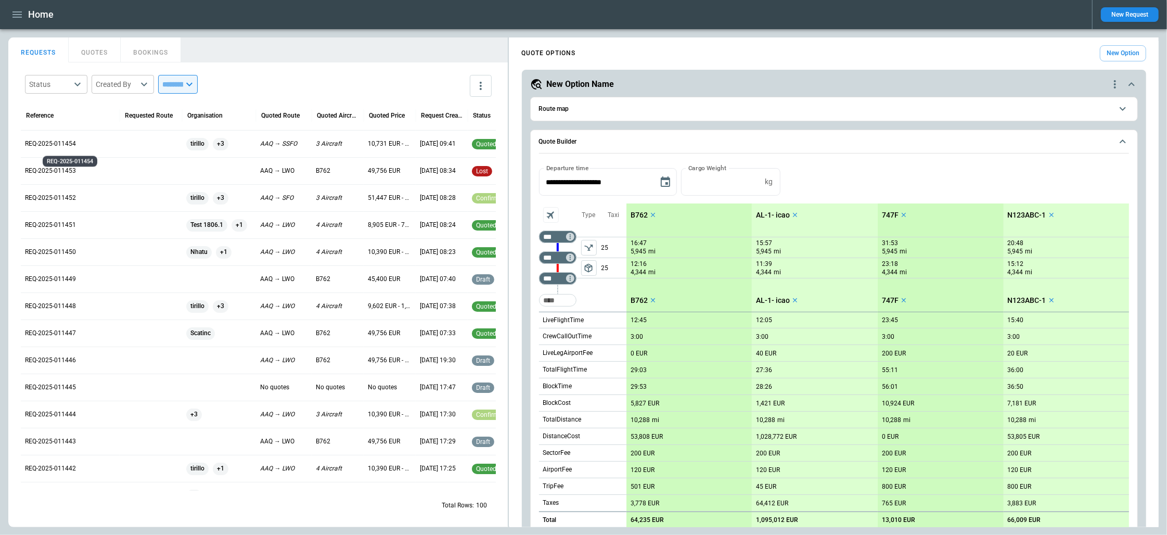
click at [66, 142] on p "REQ-2025-011454" at bounding box center [70, 143] width 91 height 9
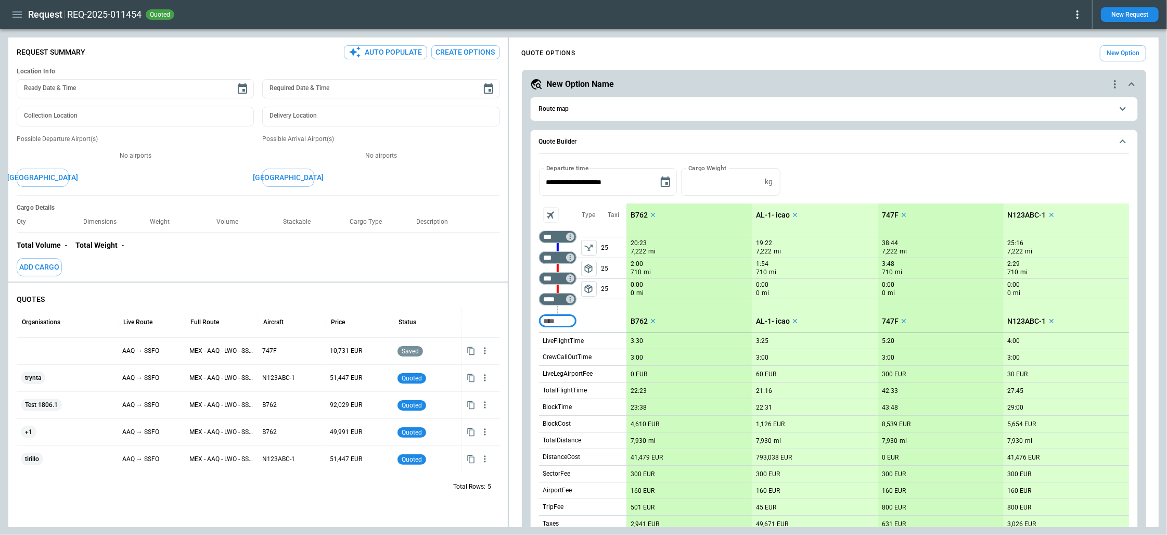
click at [293, 266] on div "Cargo Details Qty Dimensions Weight Volume Stackable Cargo Type Description Tot…" at bounding box center [259, 241] width 484 height 90
click at [18, 17] on icon "button" at bounding box center [16, 14] width 9 height 6
click at [281, 247] on div at bounding box center [583, 267] width 1167 height 535
click at [471, 378] on icon "Copy quote content" at bounding box center [471, 378] width 9 height 9
click at [18, 8] on icon "button" at bounding box center [17, 14] width 12 height 12
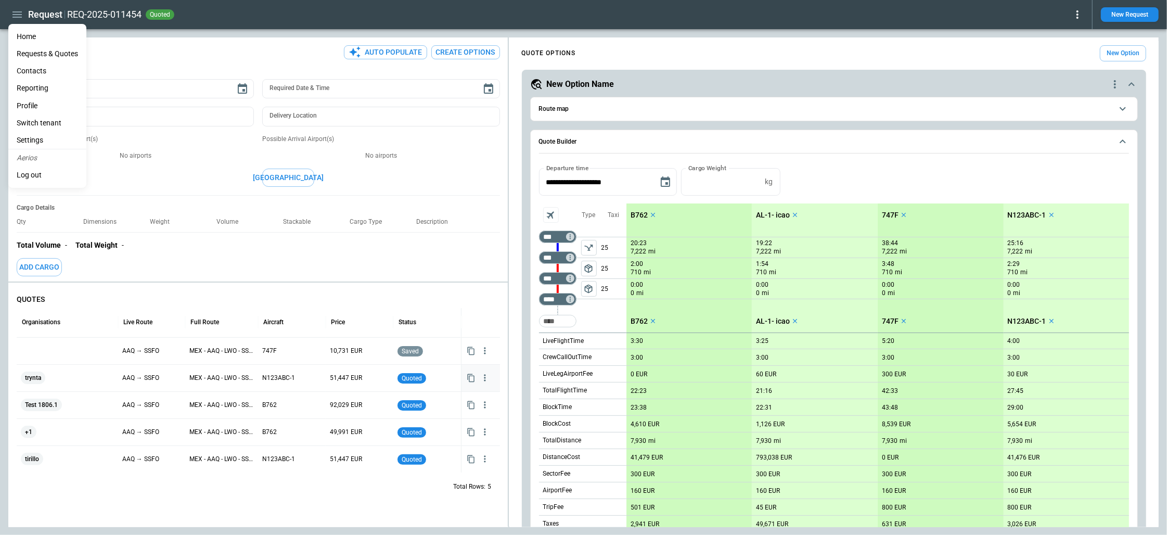
click at [23, 32] on li "Home" at bounding box center [47, 36] width 78 height 17
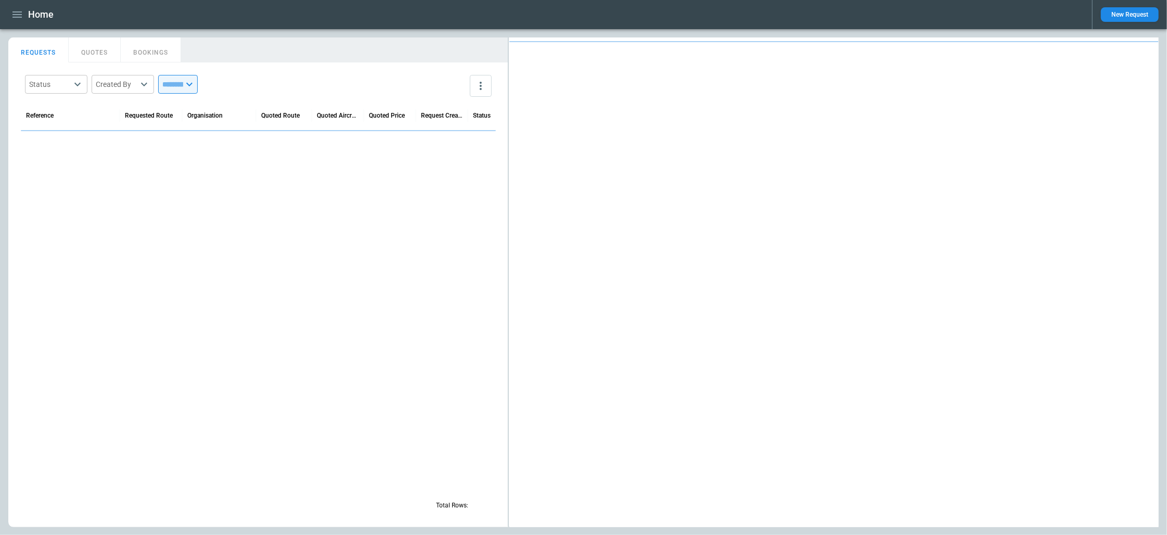
click at [17, 15] on icon "button" at bounding box center [17, 14] width 12 height 12
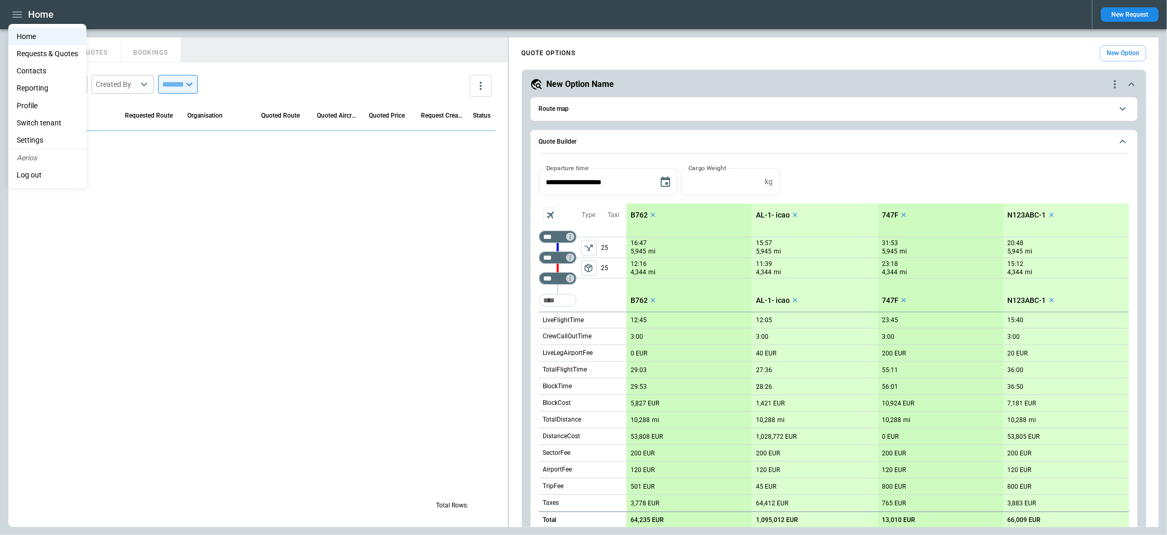
click at [34, 61] on Quotes "Requests & Quotes" at bounding box center [47, 53] width 78 height 17
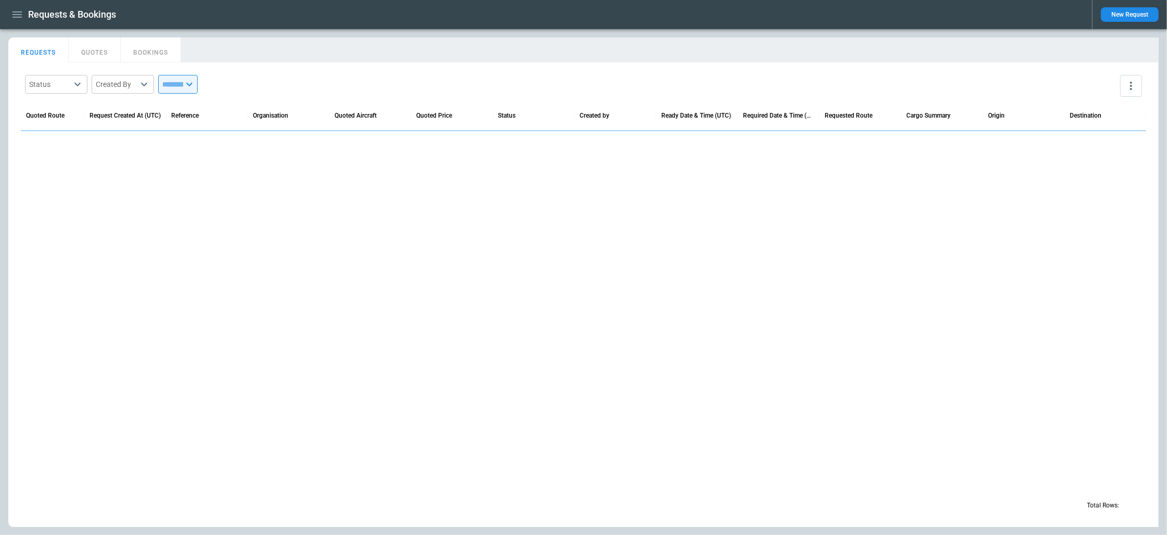
click at [19, 13] on icon "button" at bounding box center [17, 14] width 12 height 12
click at [39, 71] on li "Contacts" at bounding box center [47, 70] width 78 height 17
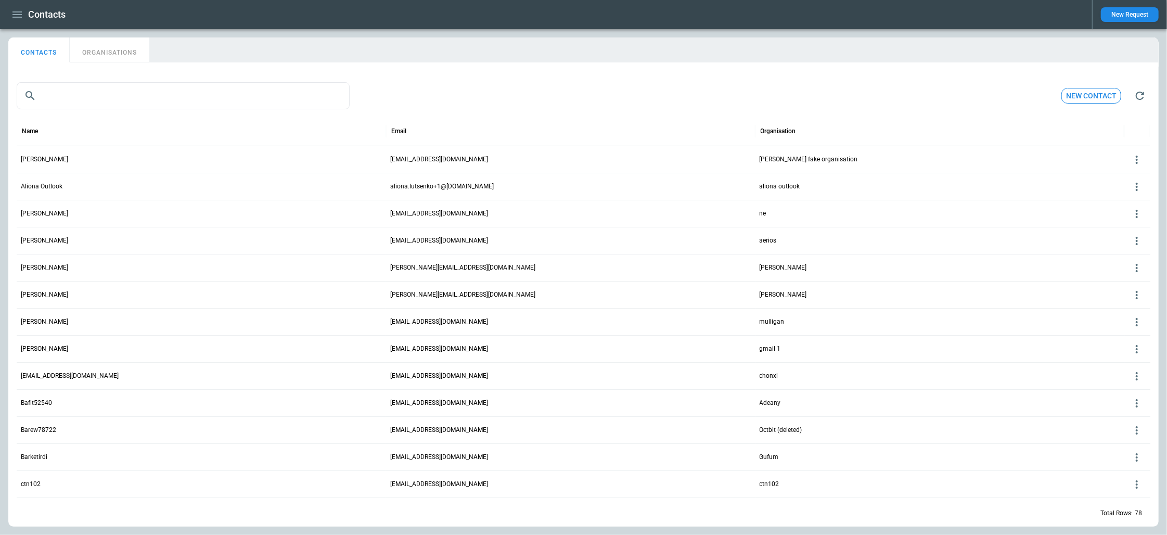
click at [115, 47] on button "ORGANISATIONS" at bounding box center [110, 49] width 80 height 25
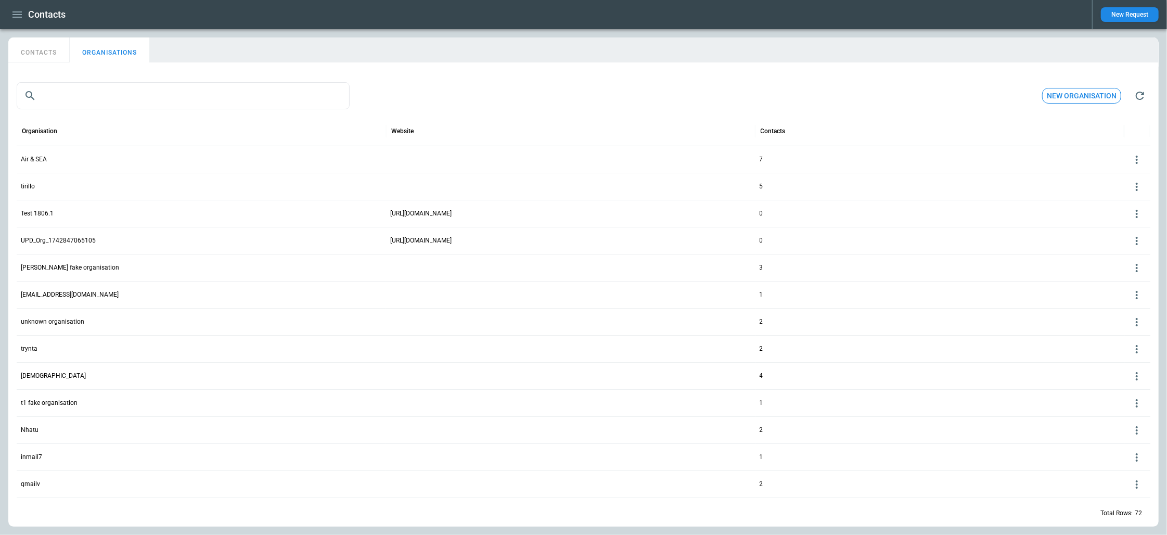
click at [1073, 97] on button "New organisation" at bounding box center [1082, 96] width 79 height 16
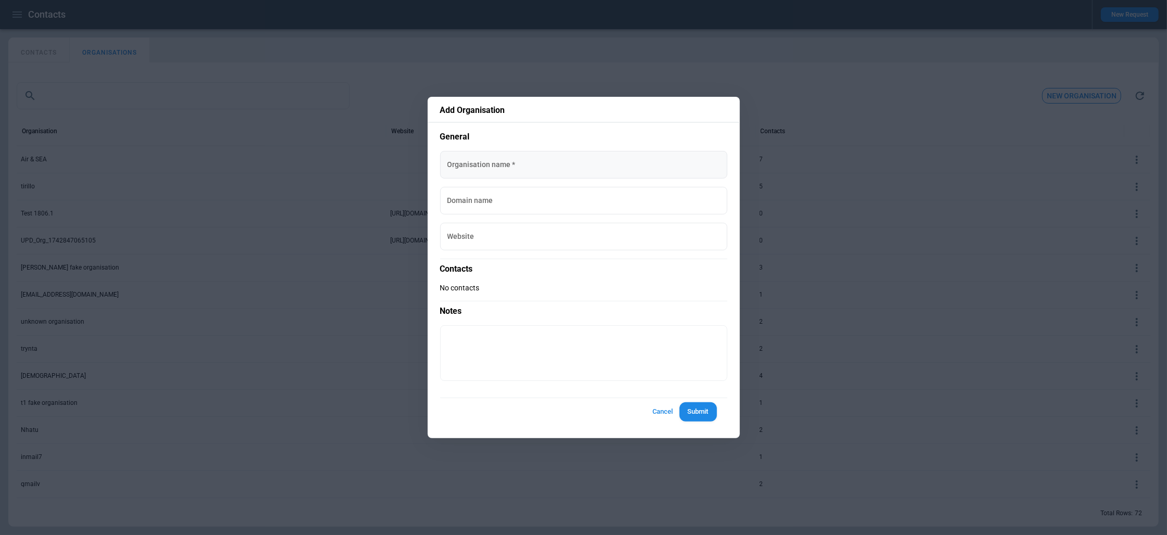
click at [534, 158] on input "Organisation name   *" at bounding box center [583, 165] width 287 height 28
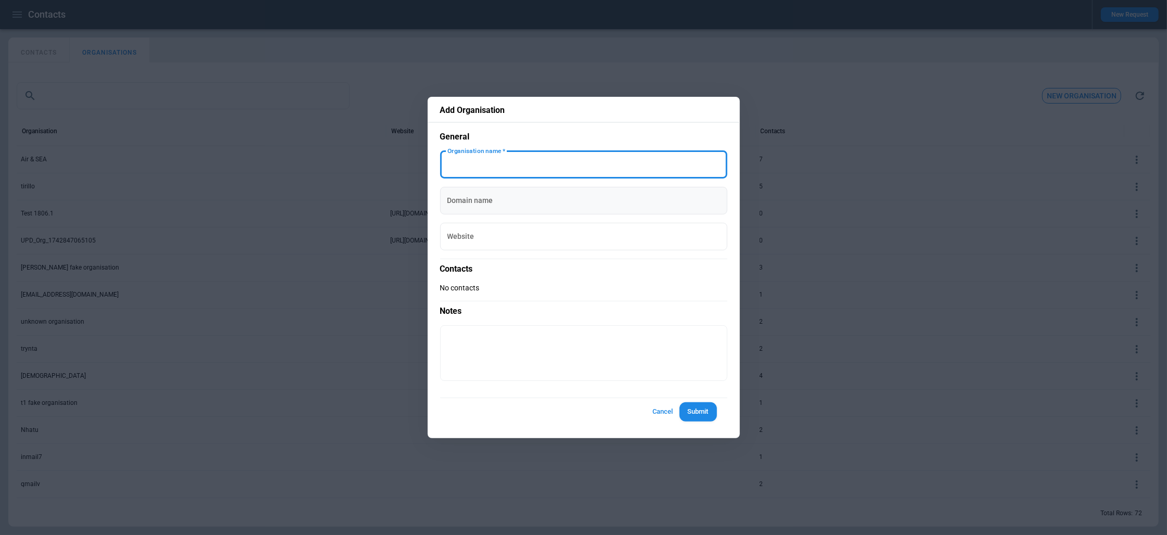
click at [483, 198] on div "Domain name Domain name" at bounding box center [583, 201] width 287 height 28
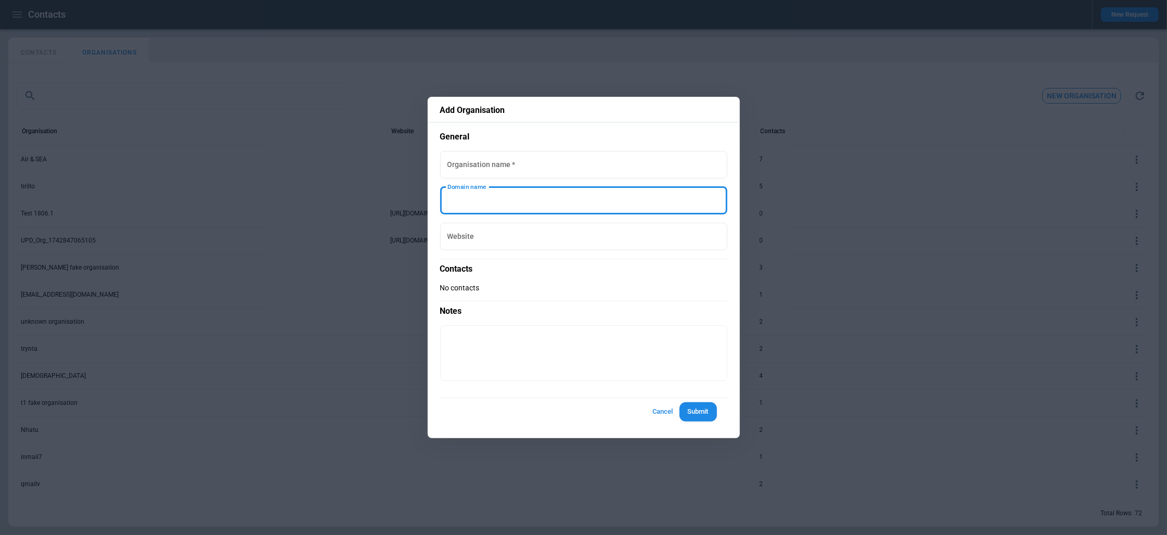
click at [437, 200] on div "Add Organisation General Organisation name   * Organisation name   * Domain nam…" at bounding box center [584, 267] width 312 height 341
click at [657, 411] on button "Cancel" at bounding box center [662, 411] width 33 height 19
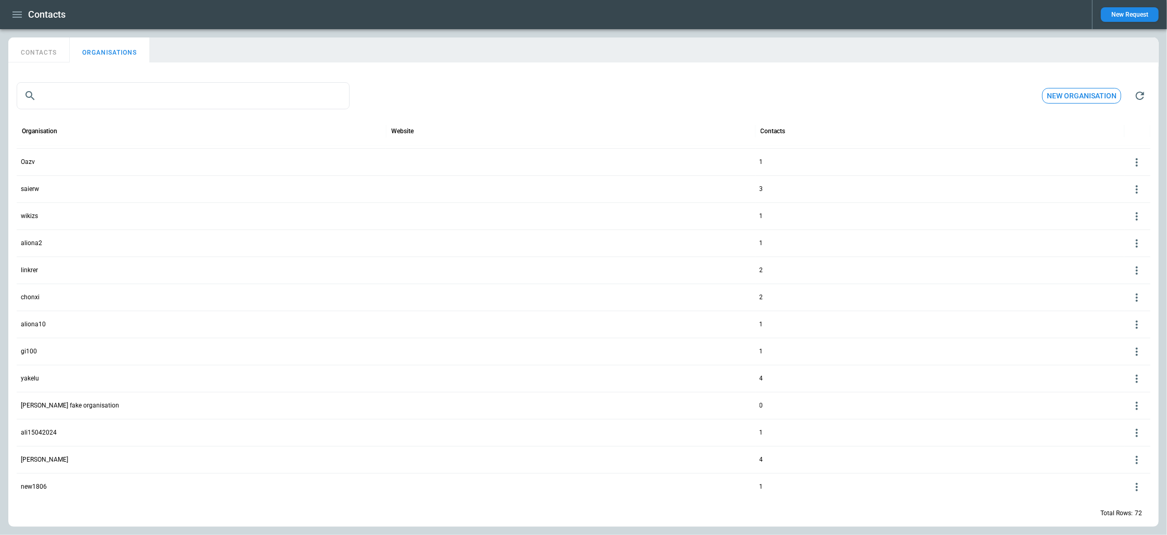
scroll to position [324, 0]
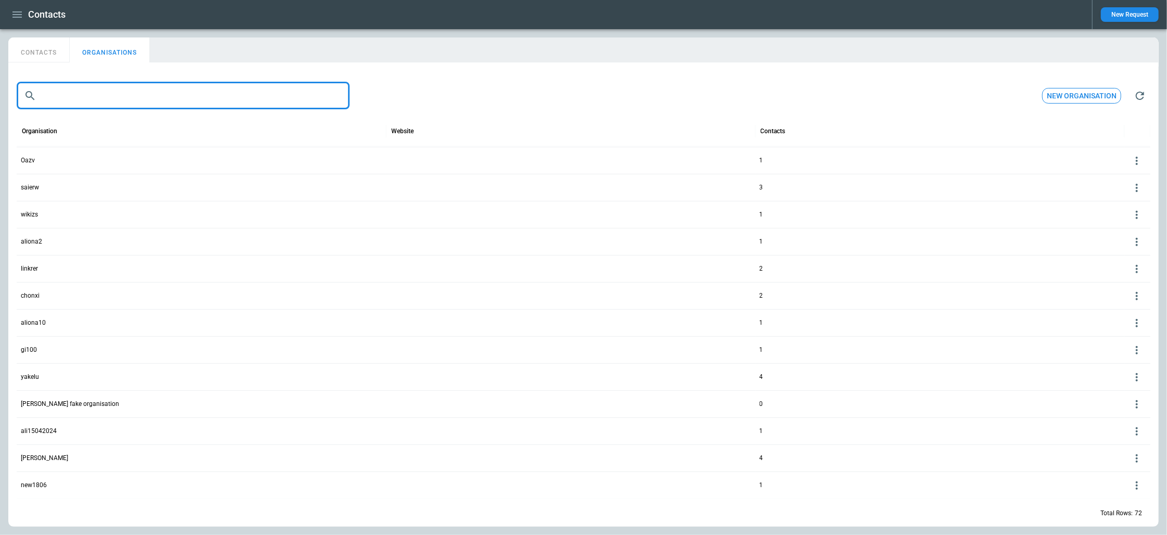
click at [182, 98] on input "text" at bounding box center [195, 95] width 309 height 27
click at [436, 80] on div "​ ​ New organisation" at bounding box center [584, 95] width 1134 height 33
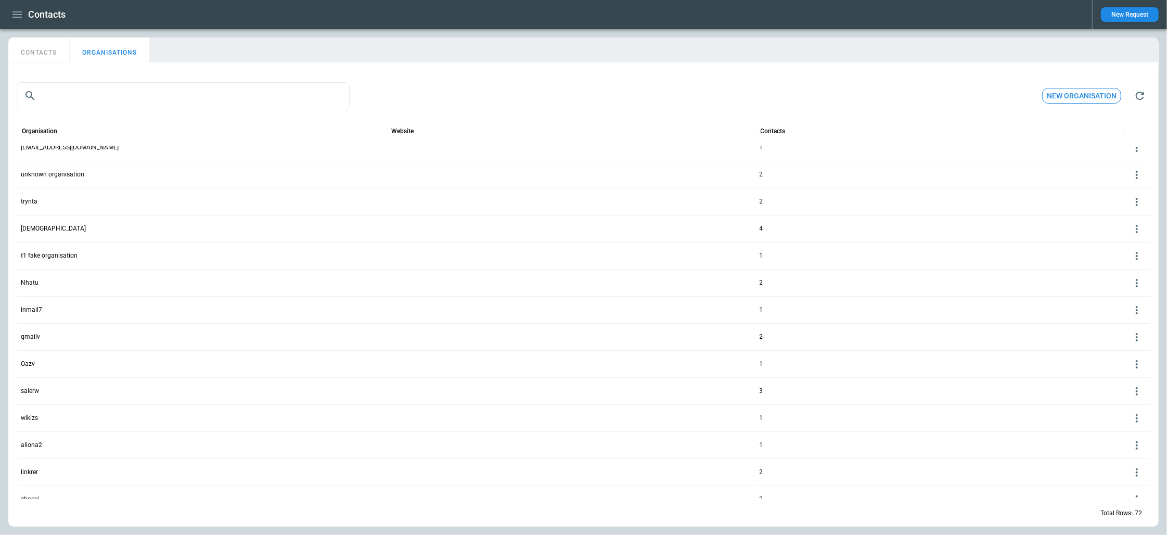
scroll to position [0, 0]
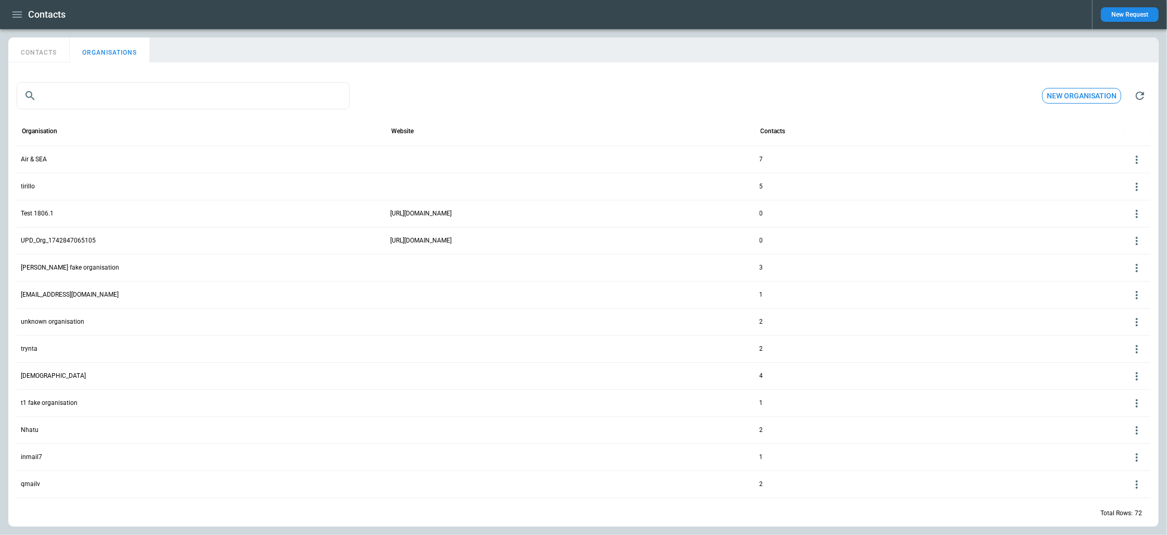
click at [120, 267] on p "[PERSON_NAME] fake organisation" at bounding box center [201, 267] width 361 height 9
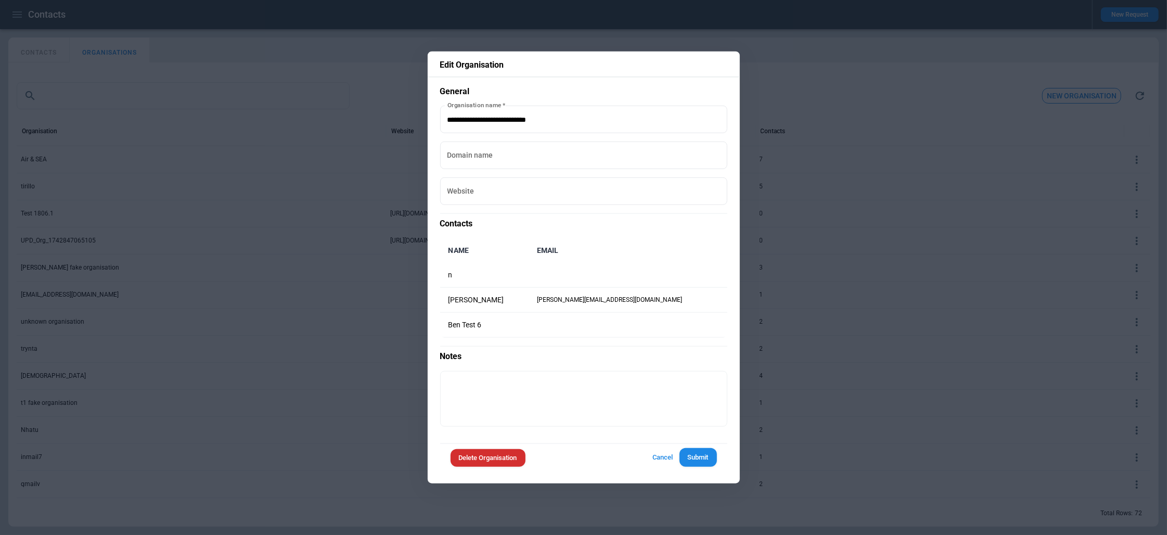
click at [666, 459] on button "Cancel" at bounding box center [662, 457] width 33 height 19
